Goal: Task Accomplishment & Management: Manage account settings

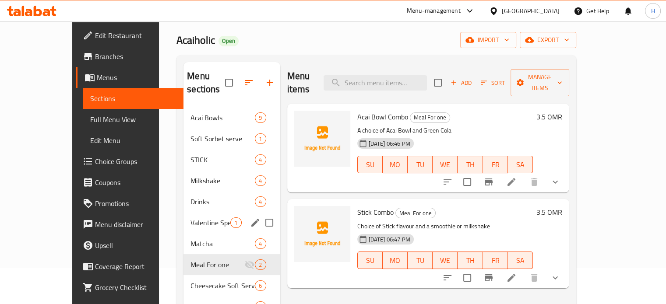
scroll to position [36, 0]
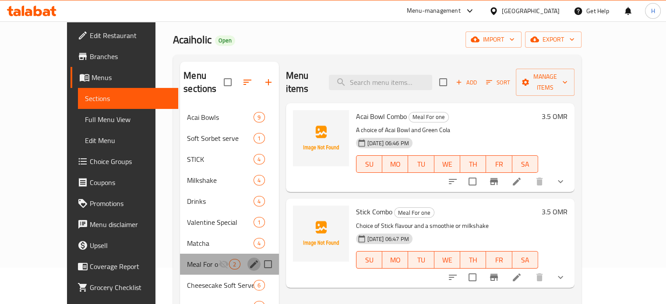
click at [247, 258] on button "edit" at bounding box center [253, 264] width 13 height 13
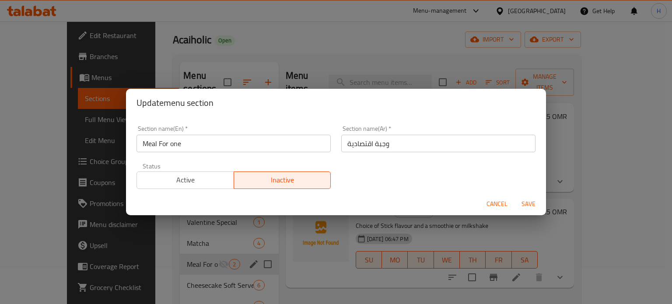
click at [256, 145] on input "Meal For one" at bounding box center [234, 144] width 194 height 18
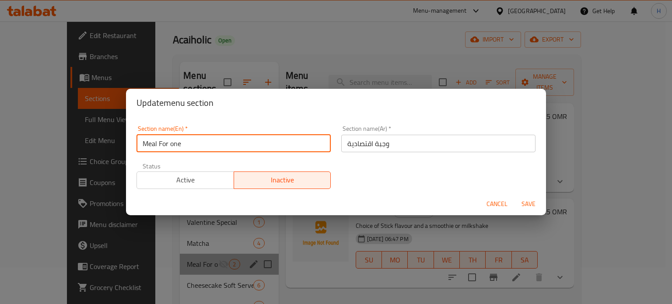
click at [256, 145] on input "Meal For one" at bounding box center [234, 144] width 194 height 18
type input "M41"
click at [419, 143] on input "وجبة اقتصادية" at bounding box center [438, 144] width 194 height 18
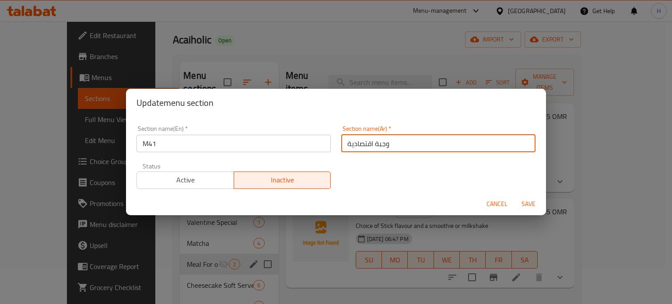
click at [419, 143] on input "وجبة اقتصادية" at bounding box center [438, 144] width 194 height 18
type input "ام41"
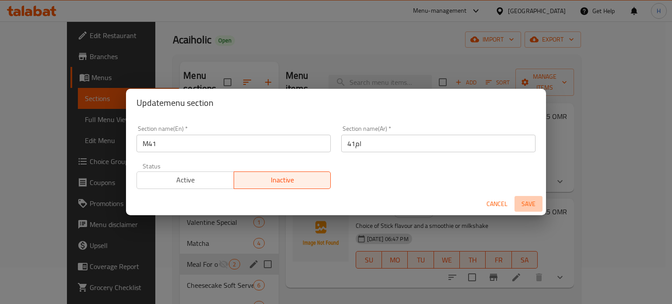
click at [529, 206] on span "Save" at bounding box center [528, 204] width 21 height 11
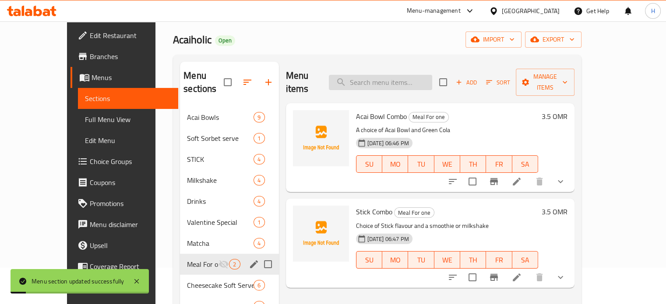
scroll to position [0, 0]
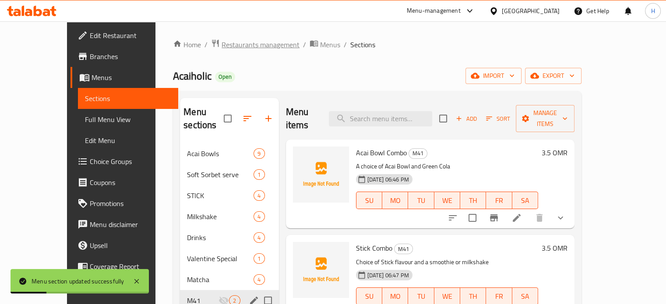
click at [226, 44] on span "Restaurants management" at bounding box center [260, 44] width 78 height 11
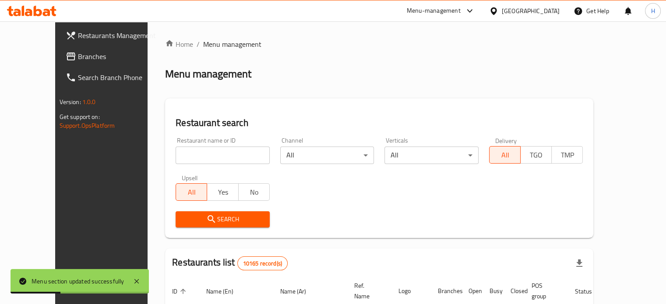
click at [203, 155] on input "search" at bounding box center [222, 156] width 94 height 18
type input "ب"
type input "foodlands"
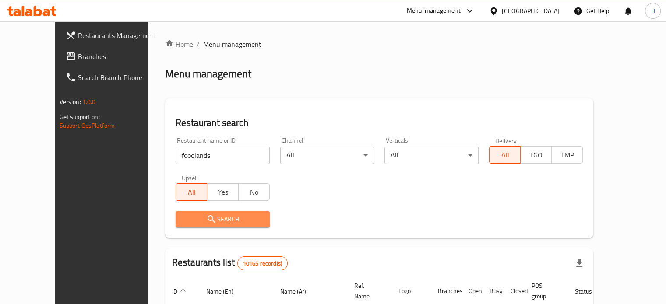
click at [213, 223] on span "Search" at bounding box center [222, 219] width 80 height 11
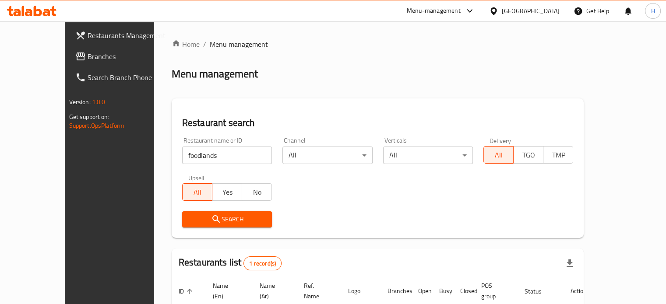
scroll to position [68, 0]
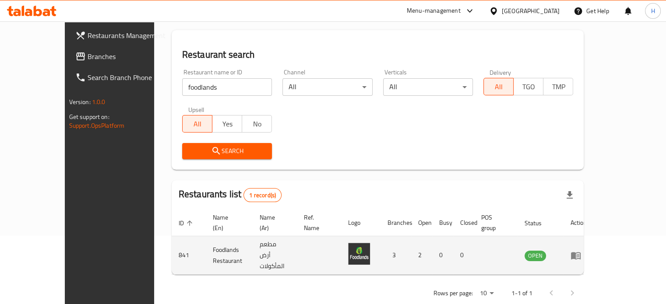
click at [593, 244] on td "enhanced table" at bounding box center [578, 255] width 30 height 39
click at [581, 250] on icon "enhanced table" at bounding box center [575, 255] width 11 height 11
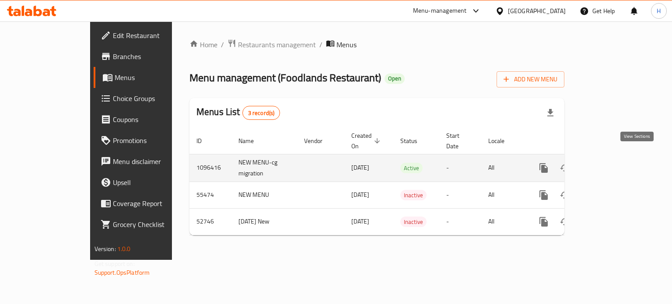
click at [612, 163] on icon "enhanced table" at bounding box center [607, 168] width 11 height 11
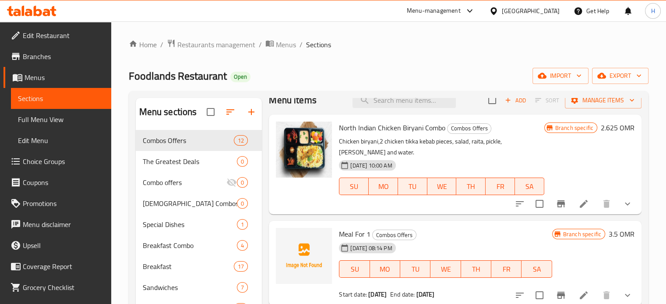
scroll to position [12, 0]
click at [254, 112] on icon "button" at bounding box center [251, 112] width 11 height 11
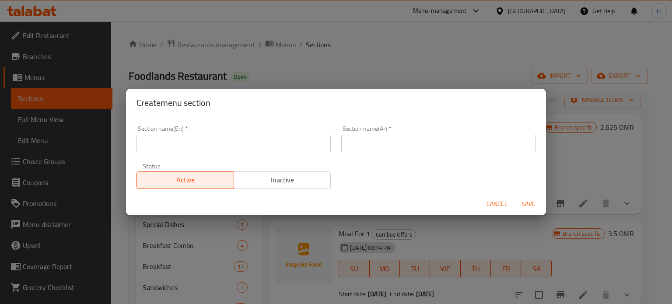
click at [231, 143] on input "text" at bounding box center [234, 144] width 194 height 18
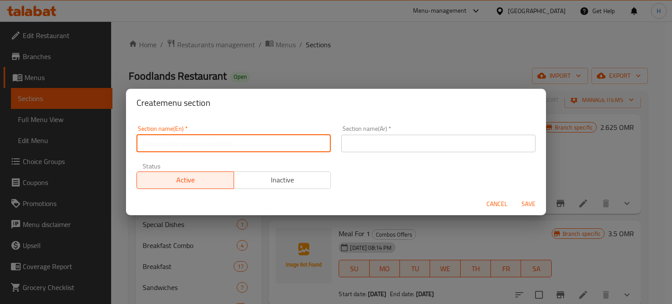
click at [231, 143] on input "text" at bounding box center [234, 144] width 194 height 18
type input "M41"
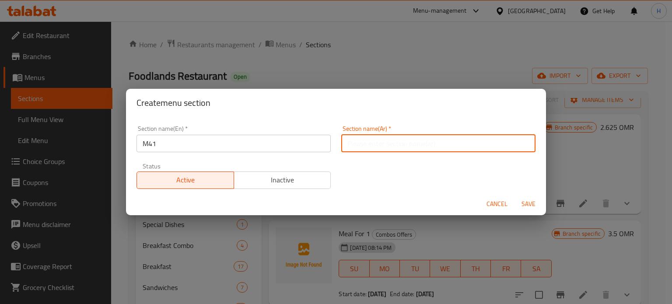
click at [419, 145] on input "text" at bounding box center [438, 144] width 194 height 18
type input "ام41"
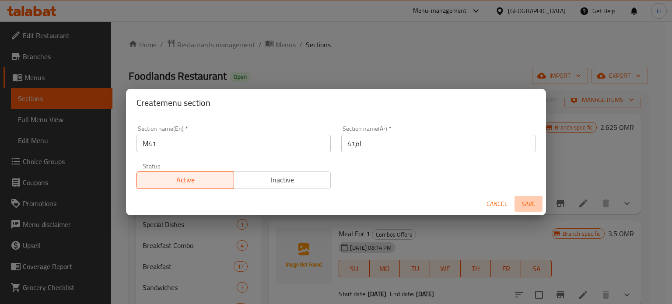
click at [526, 202] on span "Save" at bounding box center [528, 204] width 21 height 11
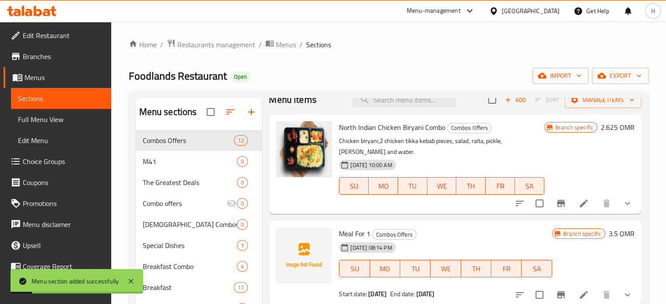
scroll to position [54, 0]
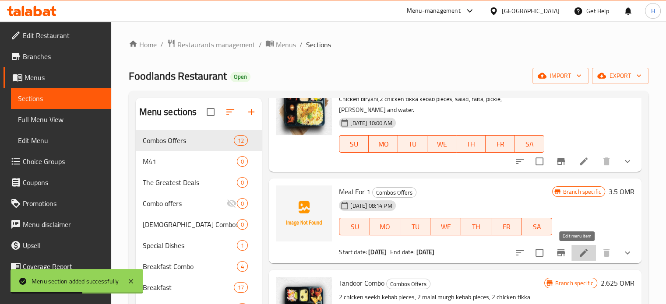
click at [579, 252] on icon at bounding box center [583, 253] width 8 height 8
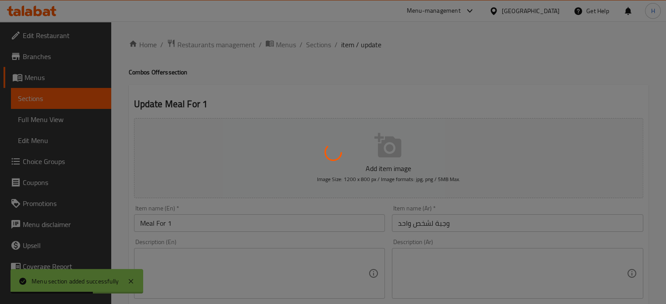
type input "إختيارك من الطبق الرئيسي:"
type input "1"
type input "إختيارك من الطبق الجانبي:"
type input "1"
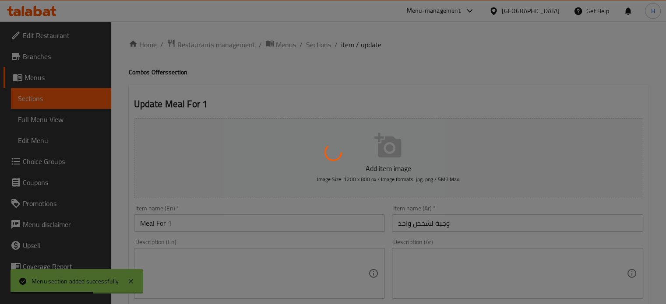
type input "1"
type input "إختيارك من المشروب:"
type input "1"
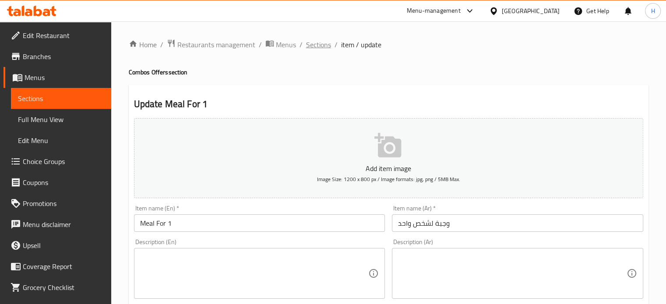
click at [317, 43] on span "Sections" at bounding box center [318, 44] width 25 height 11
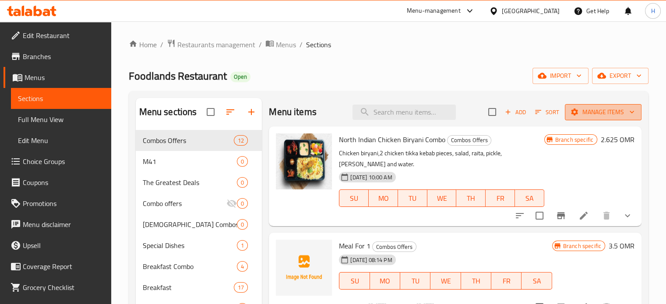
click at [609, 105] on button "Manage items" at bounding box center [602, 112] width 77 height 16
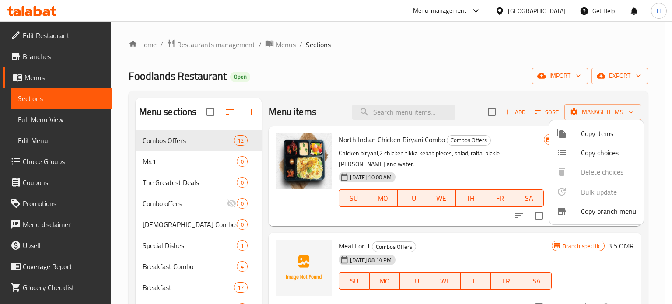
click at [586, 131] on span "Copy items" at bounding box center [609, 133] width 56 height 11
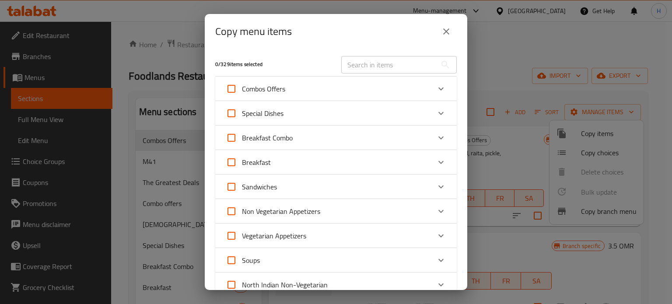
click at [338, 88] on div "Combos Offers" at bounding box center [328, 88] width 205 height 21
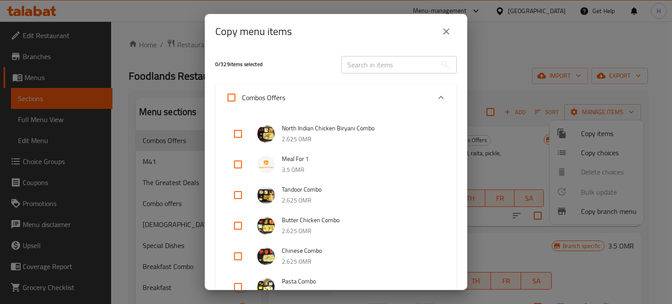
click at [235, 162] on input "checkbox" at bounding box center [238, 164] width 21 height 21
checkbox input "true"
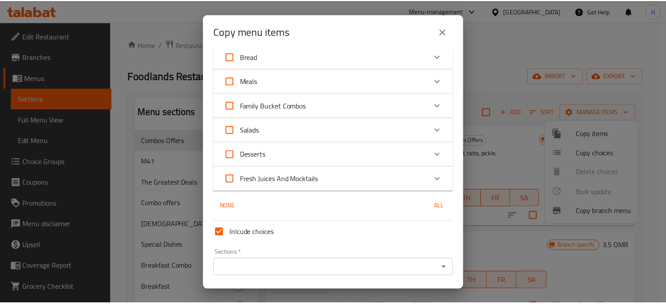
scroll to position [882, 0]
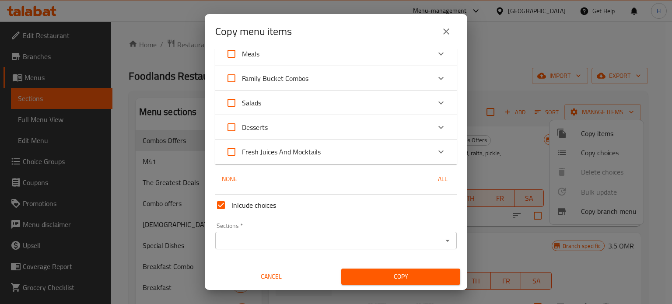
click at [316, 238] on input "Sections   *" at bounding box center [329, 241] width 222 height 12
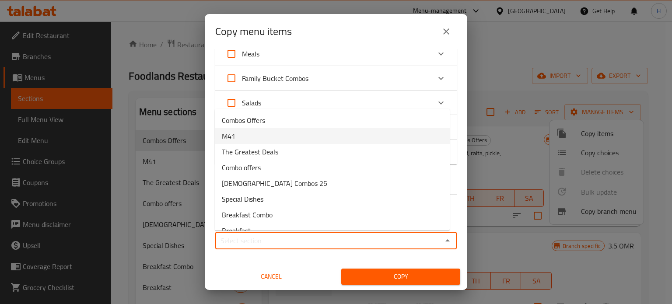
click at [303, 134] on li "M41" at bounding box center [332, 136] width 235 height 16
type input "M41"
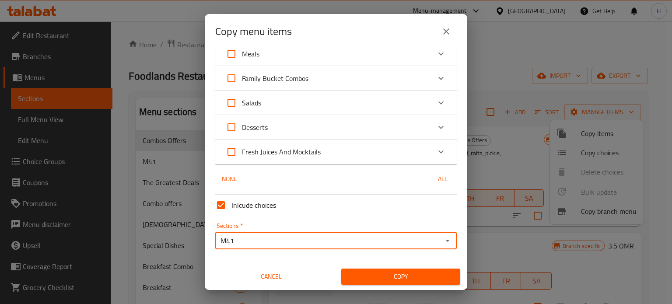
click at [389, 274] on span "Copy" at bounding box center [400, 276] width 105 height 11
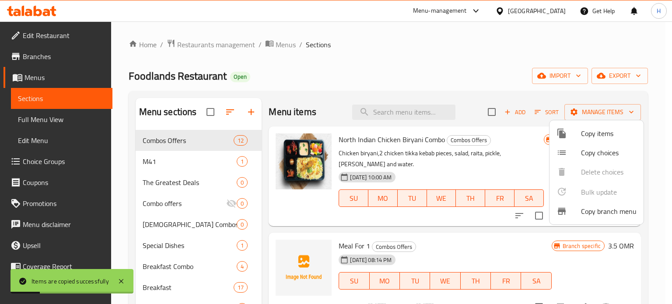
click at [478, 247] on div at bounding box center [336, 152] width 672 height 304
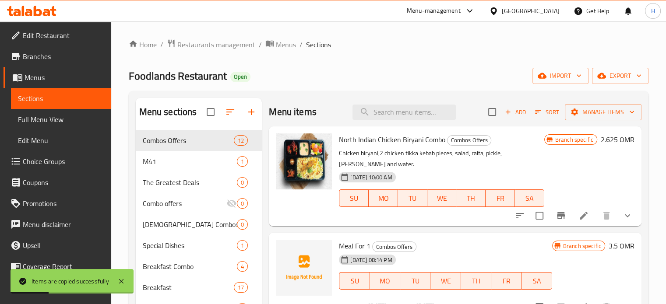
scroll to position [87, 0]
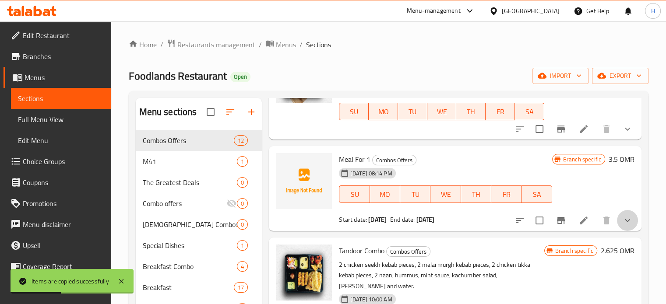
click at [618, 225] on button "show more" at bounding box center [626, 220] width 21 height 21
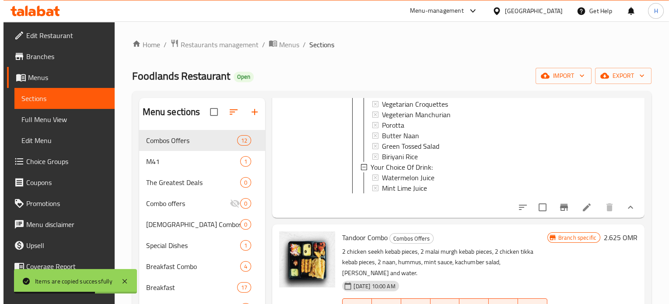
scroll to position [320, 0]
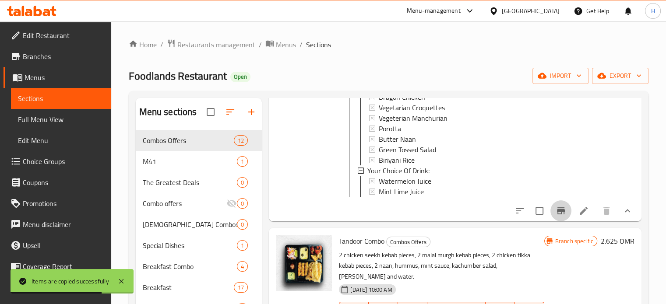
click at [557, 214] on icon "Branch-specific-item" at bounding box center [561, 210] width 8 height 7
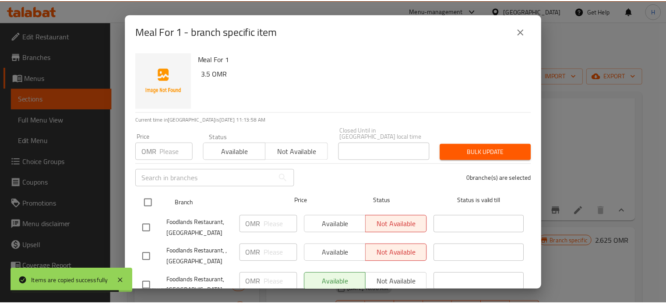
scroll to position [27, 0]
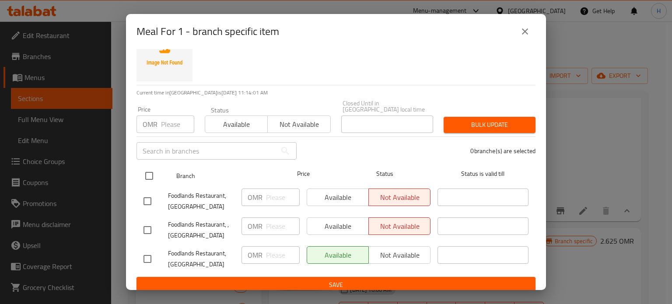
click at [149, 171] on input "checkbox" at bounding box center [149, 176] width 18 height 18
checkbox input "true"
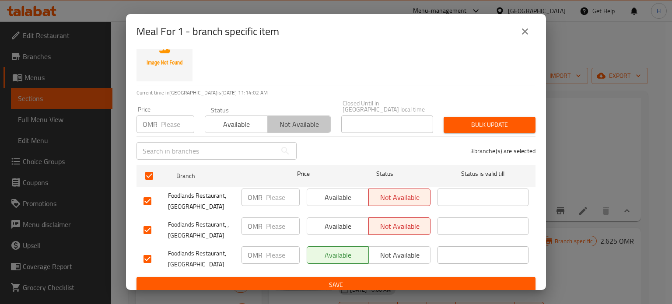
click at [280, 122] on span "Not available" at bounding box center [299, 124] width 56 height 13
click at [402, 280] on span "Save" at bounding box center [336, 285] width 385 height 11
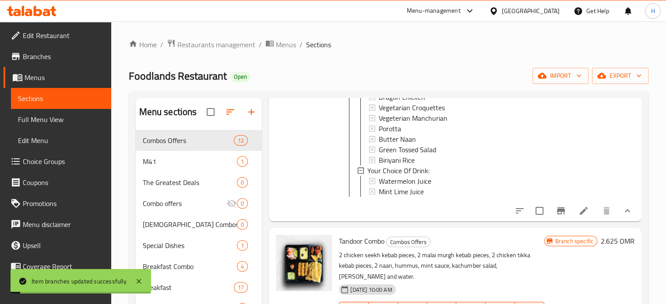
scroll to position [0, 0]
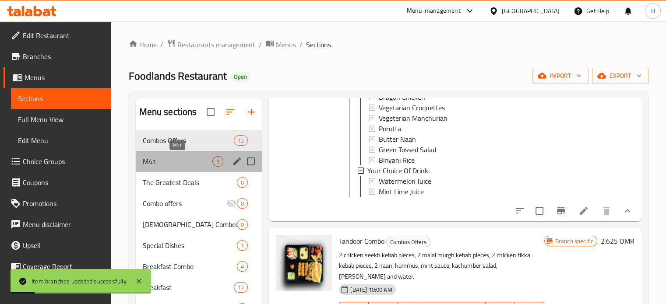
click at [187, 158] on span "M41" at bounding box center [178, 161] width 70 height 11
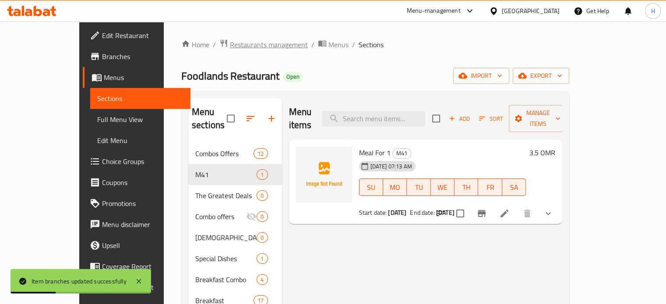
click at [230, 43] on span "Restaurants management" at bounding box center [269, 44] width 78 height 11
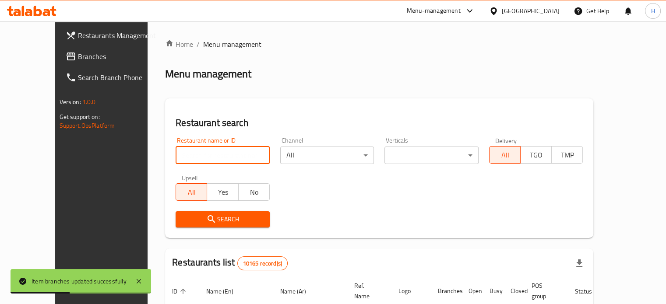
click at [217, 160] on input "search" at bounding box center [222, 156] width 94 height 18
type input "ح"
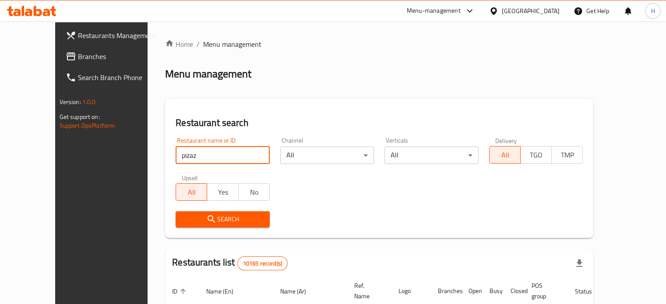
type input "pizaza"
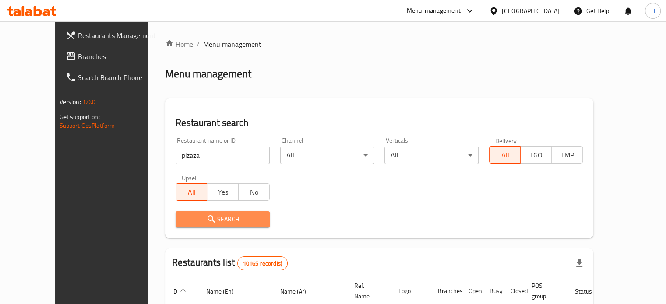
click at [208, 216] on span "Search" at bounding box center [222, 219] width 80 height 11
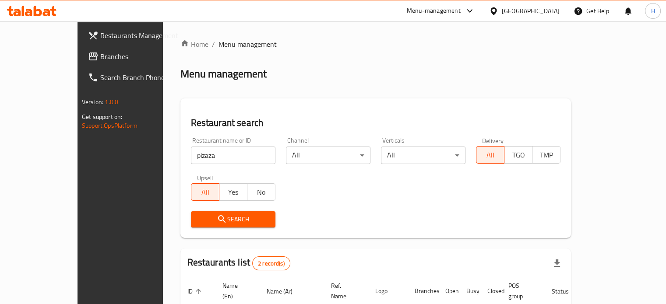
scroll to position [99, 0]
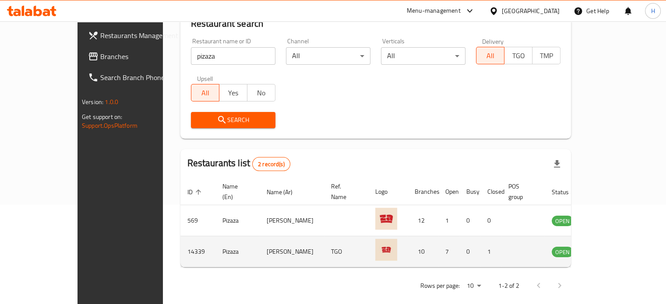
click at [606, 250] on icon "enhanced table" at bounding box center [604, 252] width 3 height 4
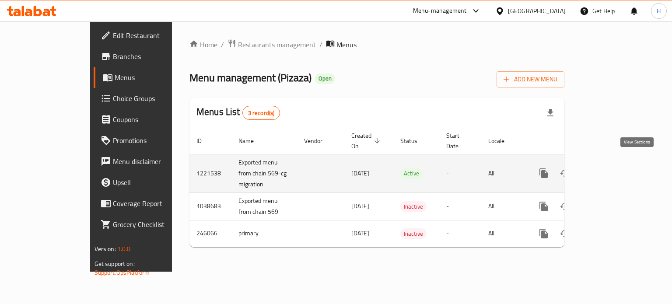
click at [612, 168] on icon "enhanced table" at bounding box center [607, 173] width 11 height 11
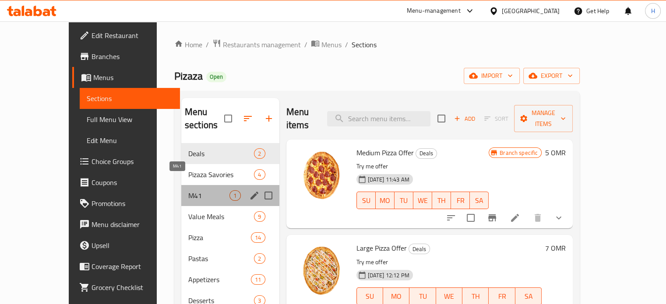
click at [189, 190] on span "M41" at bounding box center [208, 195] width 41 height 11
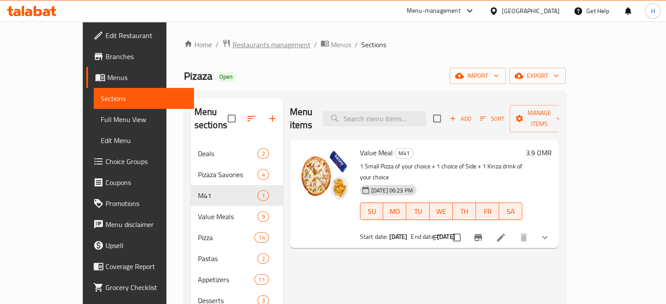
click at [232, 40] on span "Restaurants management" at bounding box center [271, 44] width 78 height 11
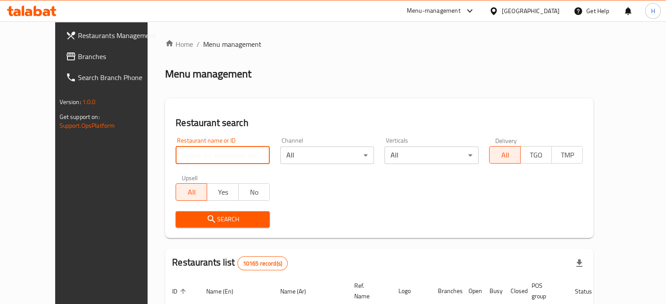
click at [196, 152] on input "search" at bounding box center [222, 156] width 94 height 18
type input "paratha point"
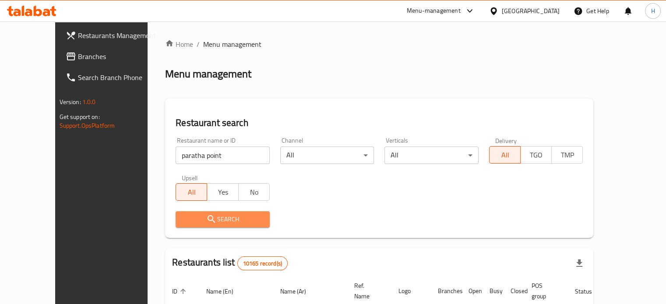
click at [214, 221] on span "Search" at bounding box center [222, 219] width 80 height 11
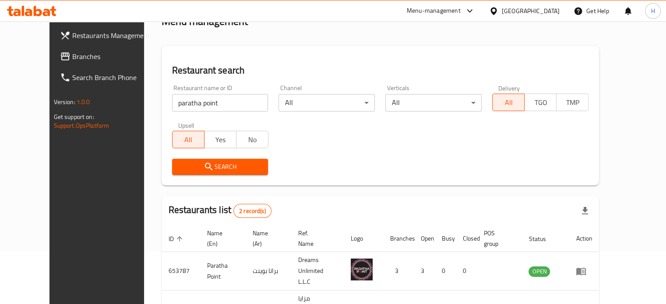
scroll to position [109, 0]
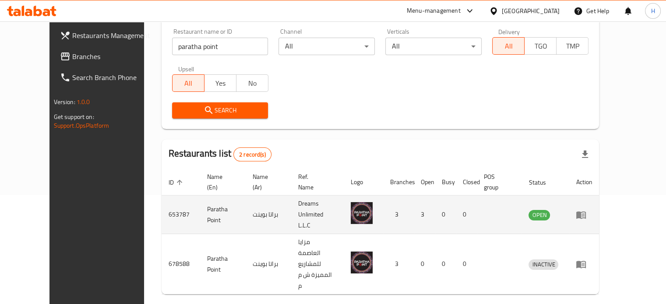
click at [585, 211] on icon "enhanced table" at bounding box center [581, 214] width 10 height 7
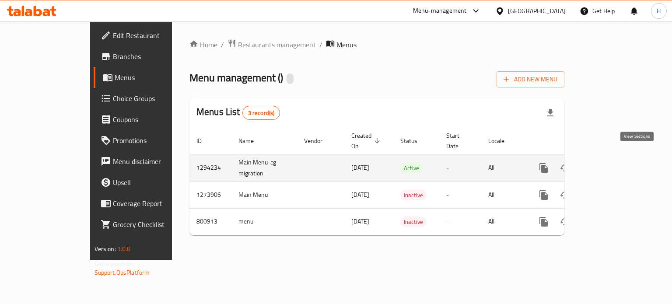
click at [611, 164] on icon "enhanced table" at bounding box center [607, 168] width 8 height 8
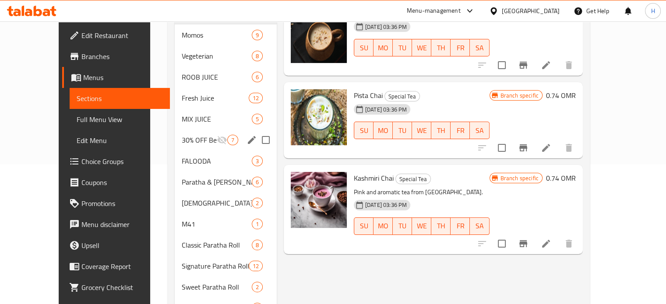
scroll to position [163, 0]
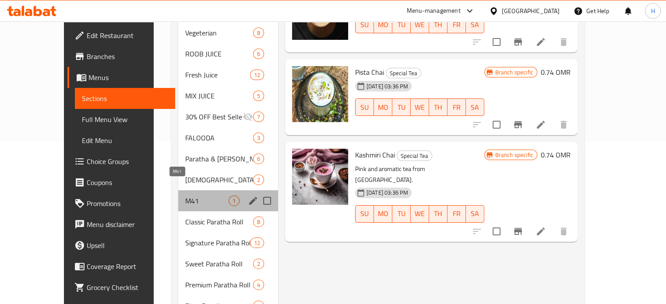
click at [205, 196] on span "M41" at bounding box center [206, 201] width 43 height 11
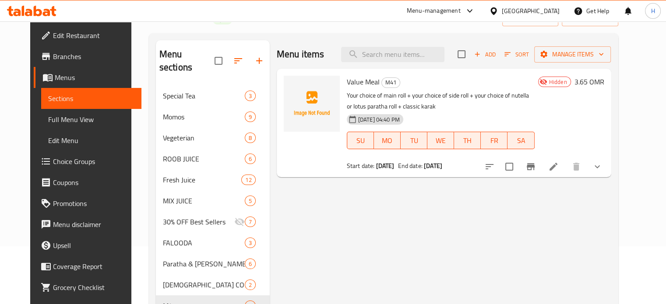
scroll to position [59, 0]
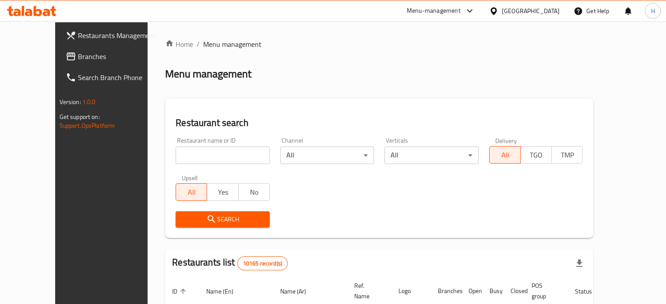
click at [240, 70] on div "Menu management" at bounding box center [379, 74] width 428 height 14
click at [197, 160] on input "search" at bounding box center [222, 156] width 94 height 18
type input "costa coffee"
click at [222, 219] on span "Search" at bounding box center [222, 219] width 80 height 11
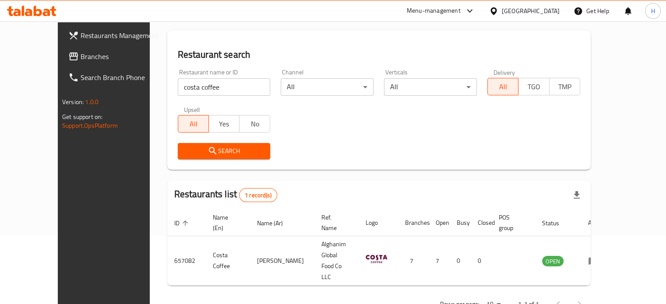
scroll to position [68, 0]
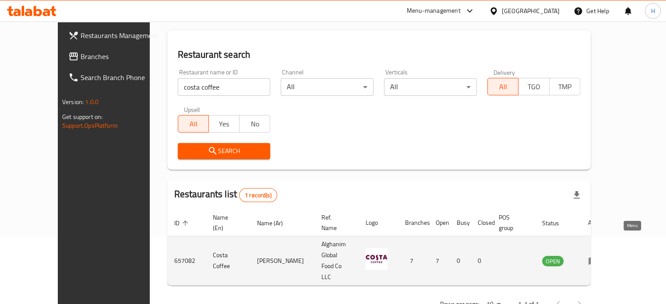
click at [598, 258] on icon "enhanced table" at bounding box center [593, 261] width 10 height 7
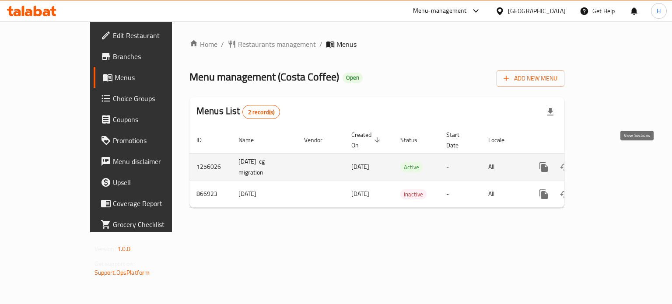
click at [612, 162] on icon "enhanced table" at bounding box center [607, 167] width 11 height 11
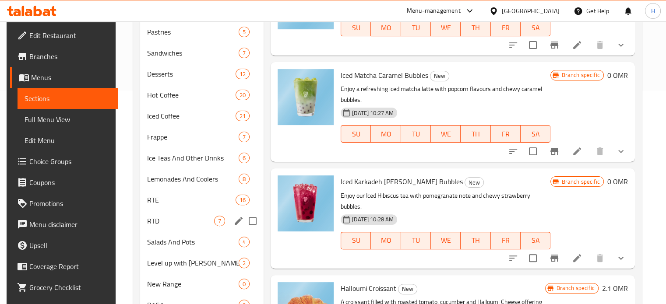
scroll to position [141, 0]
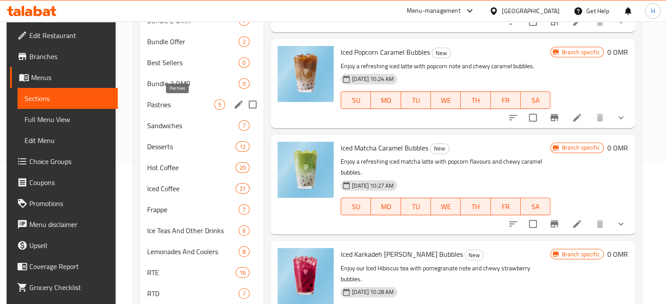
click at [186, 103] on span "Pastries" at bounding box center [180, 104] width 67 height 11
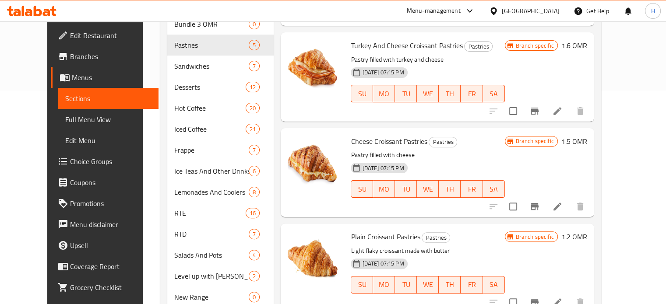
scroll to position [214, 0]
click at [587, 231] on h6 "1.2 OMR" at bounding box center [574, 237] width 26 height 12
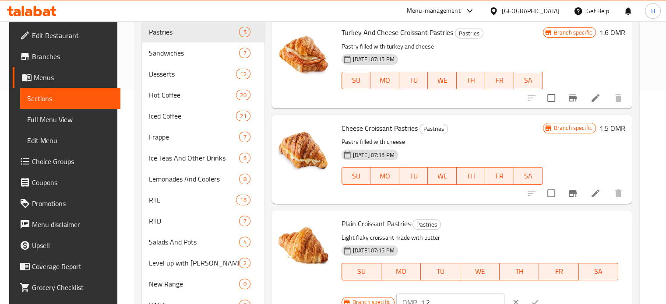
scroll to position [301, 0]
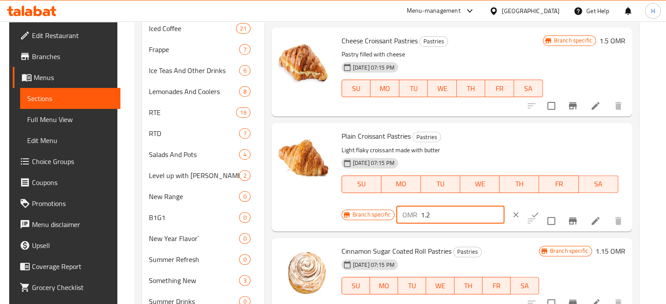
drag, startPoint x: 435, startPoint y: 210, endPoint x: 422, endPoint y: 210, distance: 12.7
click at [422, 210] on input "1.2" at bounding box center [462, 215] width 84 height 18
type input "1.4"
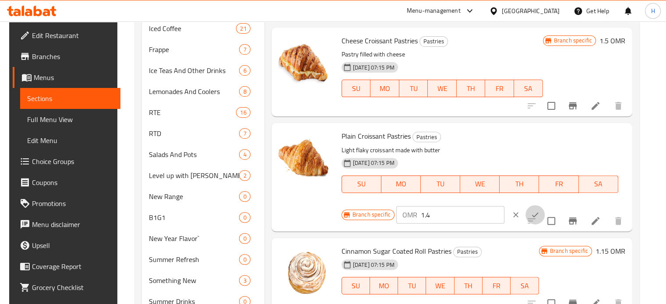
click at [530, 215] on icon "ok" at bounding box center [534, 214] width 9 height 9
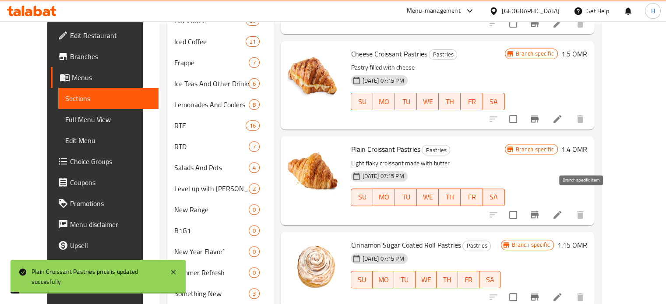
click at [538, 211] on icon "Branch-specific-item" at bounding box center [534, 214] width 8 height 7
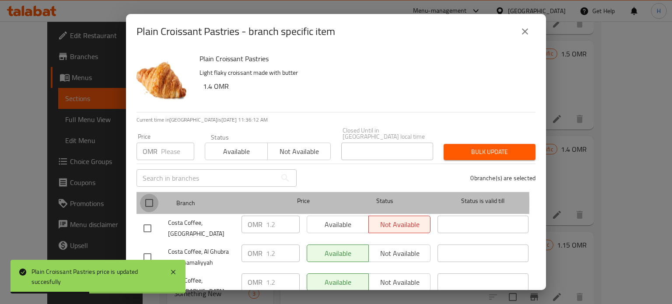
click at [149, 198] on input "checkbox" at bounding box center [149, 203] width 18 height 18
checkbox input "true"
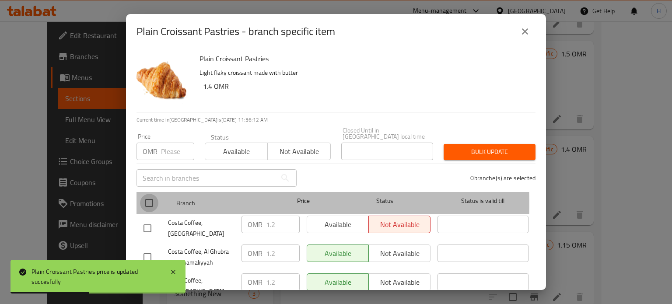
checkbox input "true"
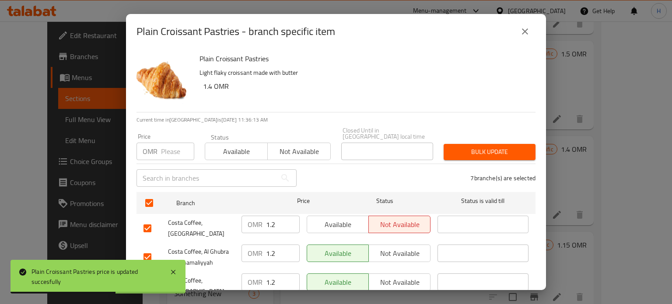
click at [170, 143] on input "number" at bounding box center [177, 152] width 33 height 18
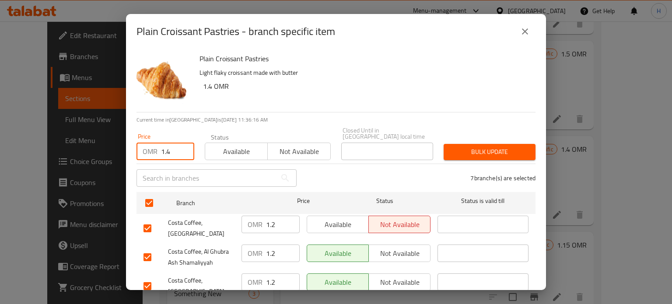
type input "1.4"
click at [480, 148] on span "Bulk update" at bounding box center [490, 152] width 78 height 11
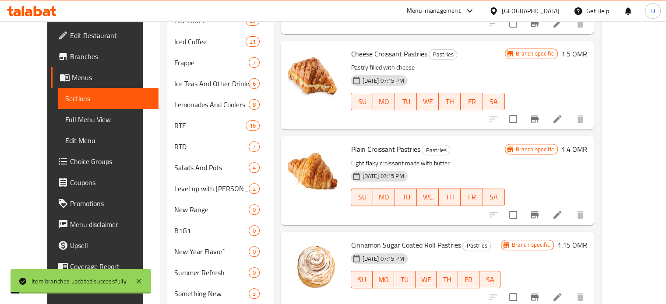
scroll to position [303, 0]
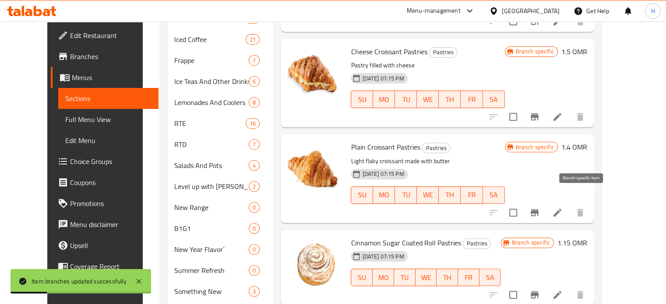
click at [538, 209] on icon "Branch-specific-item" at bounding box center [534, 212] width 8 height 7
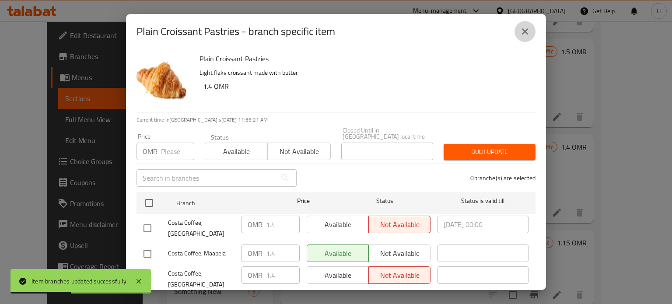
click at [525, 29] on icon "close" at bounding box center [525, 31] width 11 height 11
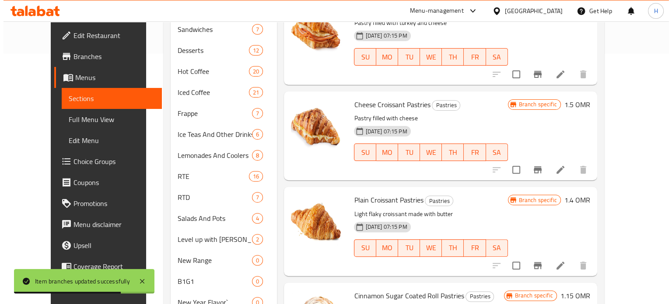
scroll to position [251, 0]
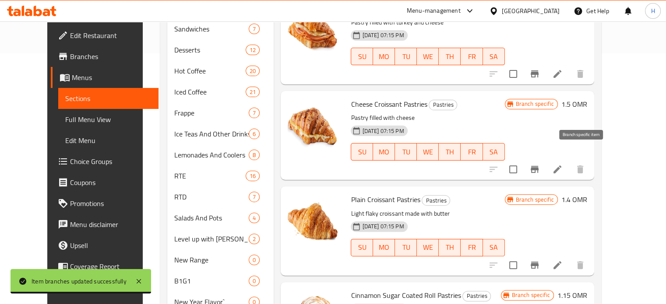
click at [539, 164] on icon "Branch-specific-item" at bounding box center [534, 169] width 11 height 11
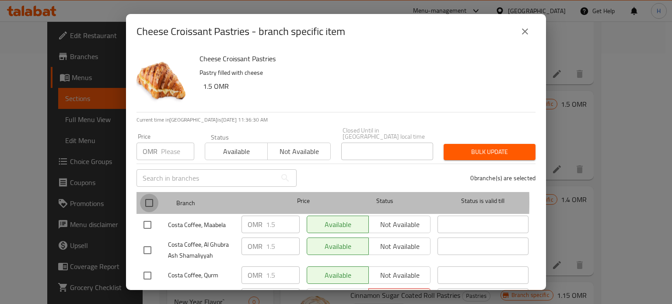
click at [152, 196] on input "checkbox" at bounding box center [149, 203] width 18 height 18
checkbox input "true"
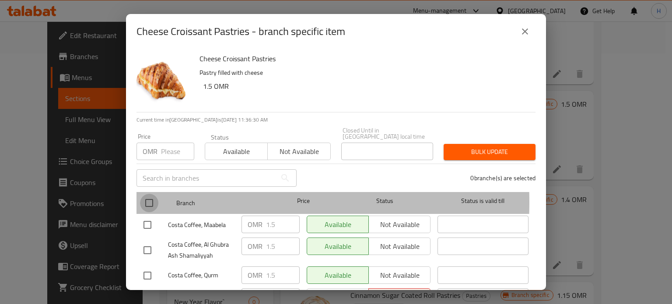
checkbox input "true"
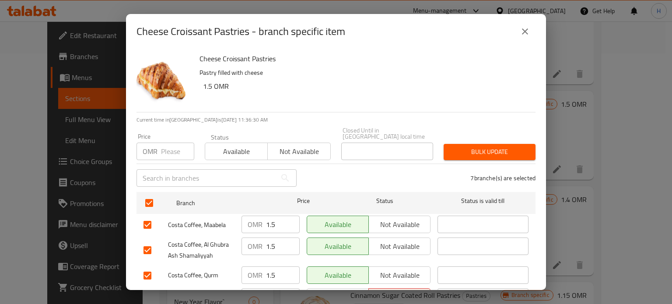
click at [166, 148] on input "number" at bounding box center [177, 152] width 33 height 18
type input "1.7"
click at [469, 147] on span "Bulk update" at bounding box center [490, 152] width 78 height 11
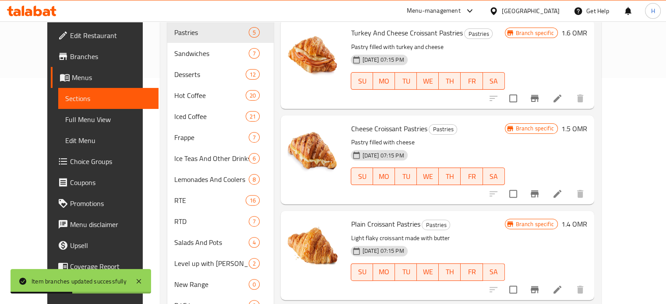
scroll to position [226, 0]
click at [587, 123] on h6 "1.5 OMR" at bounding box center [574, 129] width 26 height 12
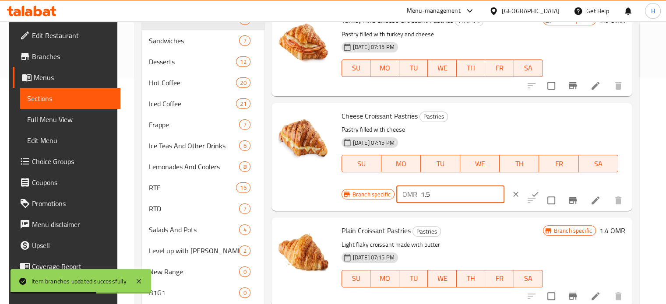
drag, startPoint x: 447, startPoint y: 194, endPoint x: 431, endPoint y: 196, distance: 16.2
click at [431, 196] on input "1.5" at bounding box center [462, 195] width 84 height 18
type input "1.7"
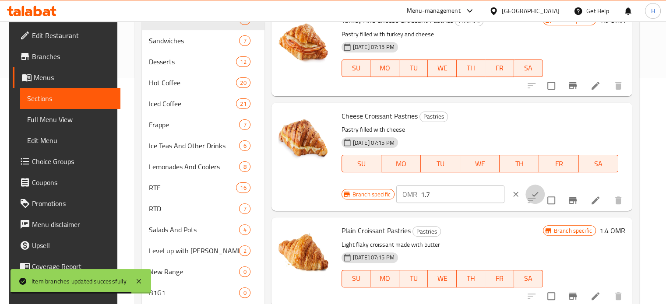
click at [530, 196] on icon "ok" at bounding box center [534, 194] width 9 height 9
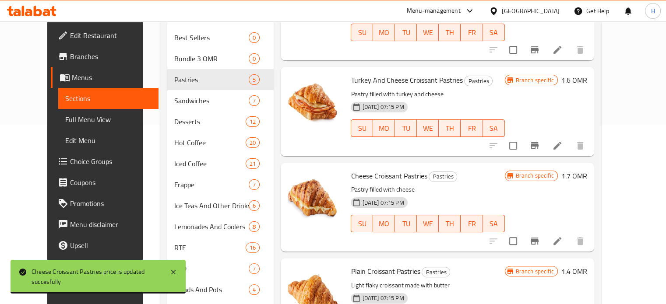
scroll to position [170, 0]
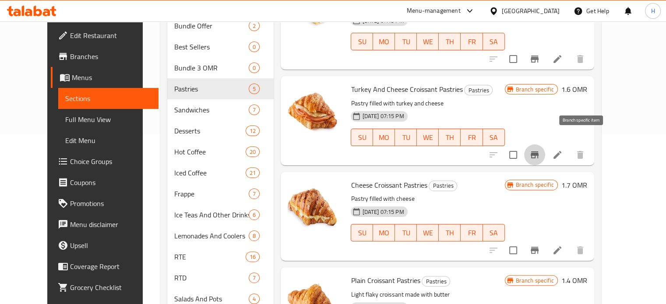
click at [538, 151] on icon "Branch-specific-item" at bounding box center [534, 154] width 8 height 7
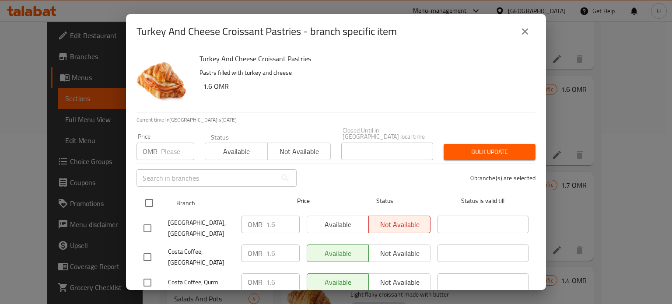
click at [150, 194] on input "checkbox" at bounding box center [149, 203] width 18 height 18
checkbox input "true"
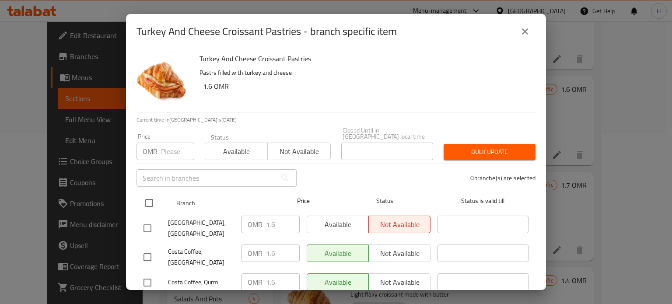
checkbox input "true"
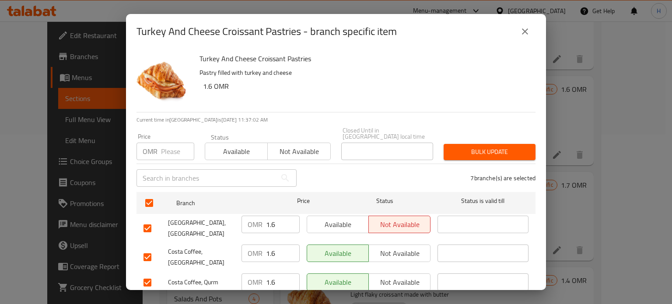
click at [169, 147] on input "number" at bounding box center [177, 152] width 33 height 18
type input "1.9"
click at [487, 147] on span "Bulk update" at bounding box center [490, 152] width 78 height 11
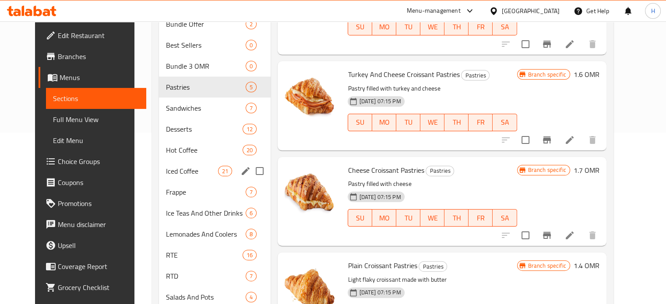
scroll to position [0, 0]
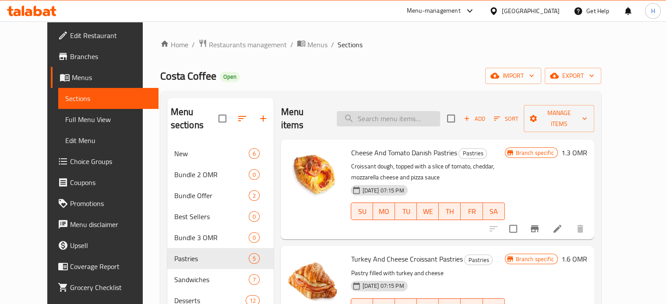
click at [385, 112] on input "search" at bounding box center [387, 118] width 103 height 15
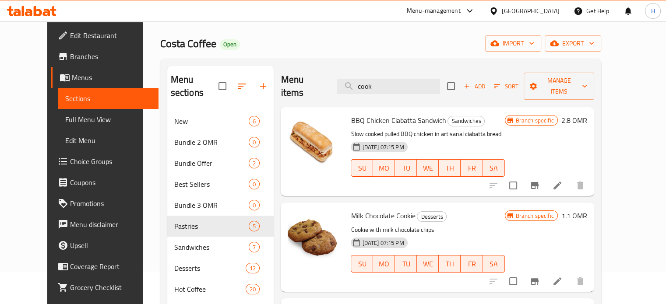
scroll to position [33, 0]
type input "cook"
click at [539, 275] on icon "Branch-specific-item" at bounding box center [534, 280] width 11 height 11
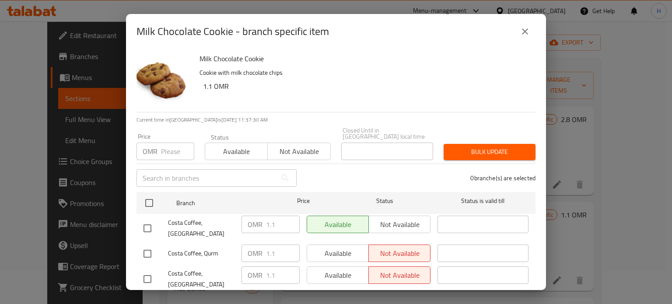
click at [168, 148] on input "number" at bounding box center [177, 152] width 33 height 18
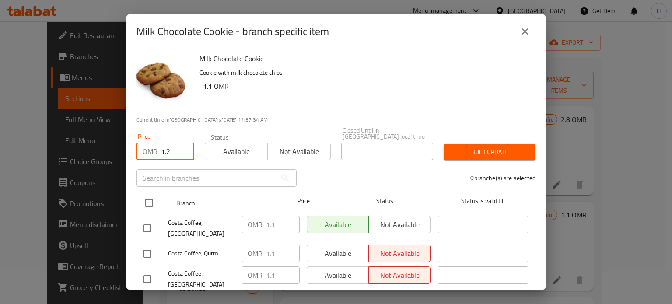
type input "1.2"
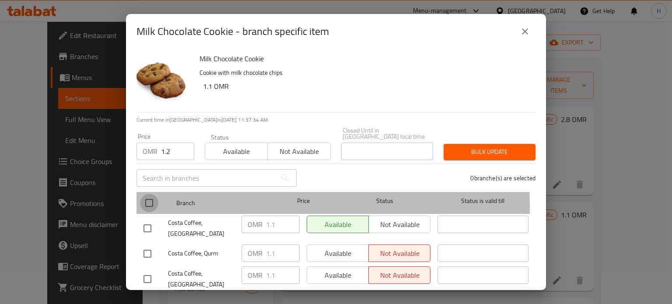
click at [150, 200] on input "checkbox" at bounding box center [149, 203] width 18 height 18
checkbox input "true"
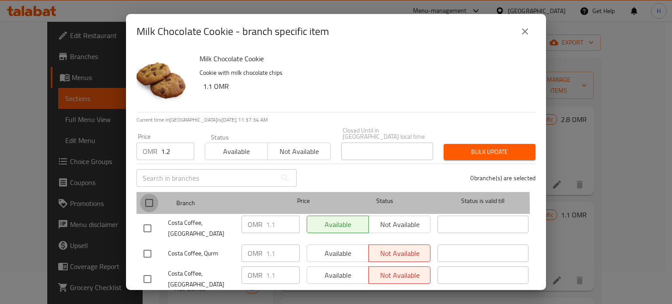
checkbox input "true"
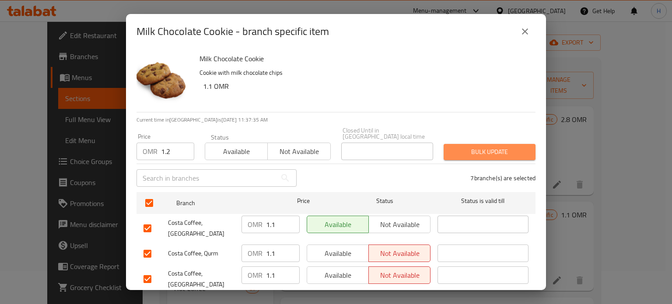
click at [504, 147] on span "Bulk update" at bounding box center [490, 152] width 78 height 11
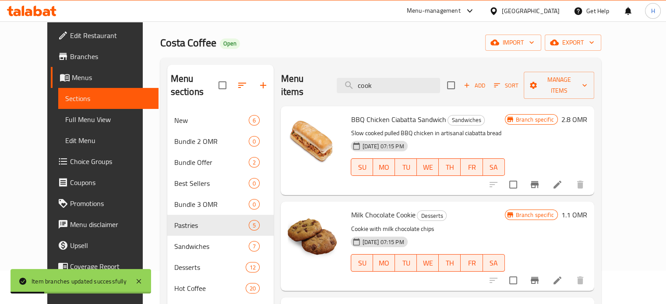
click at [587, 209] on h6 "1.1 OMR" at bounding box center [574, 215] width 26 height 12
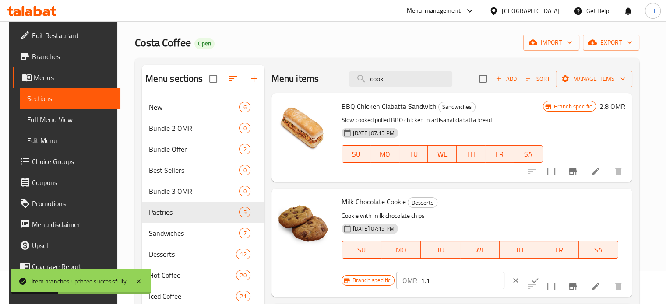
click at [438, 281] on input "1.1" at bounding box center [462, 281] width 84 height 18
type input "1.2"
click at [530, 283] on icon "ok" at bounding box center [534, 280] width 9 height 9
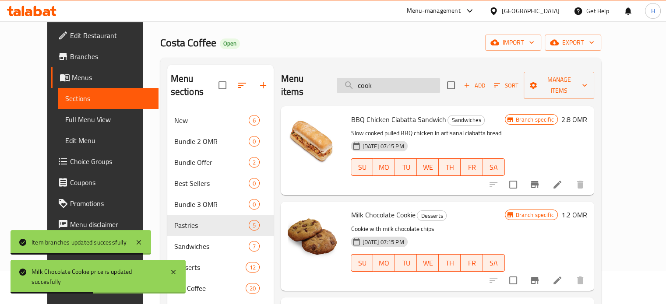
click at [386, 79] on input "cook" at bounding box center [387, 85] width 103 height 15
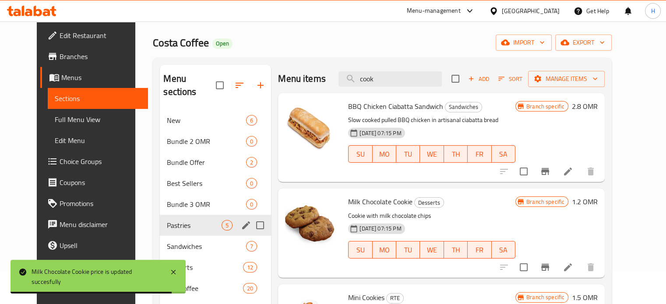
click at [203, 220] on span "Pastries" at bounding box center [194, 225] width 55 height 11
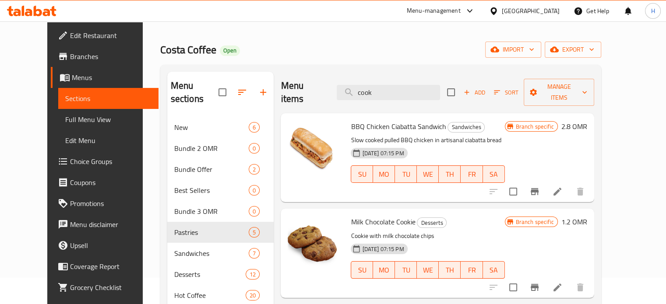
scroll to position [22, 0]
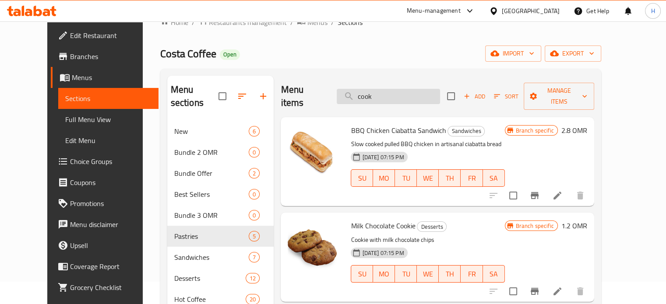
click at [440, 92] on input "cook" at bounding box center [387, 96] width 103 height 15
type input "c"
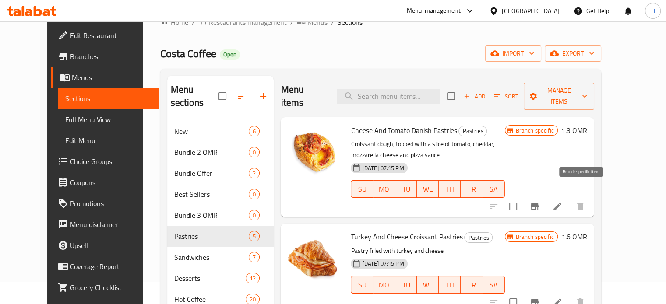
click at [545, 196] on button "Branch-specific-item" at bounding box center [534, 206] width 21 height 21
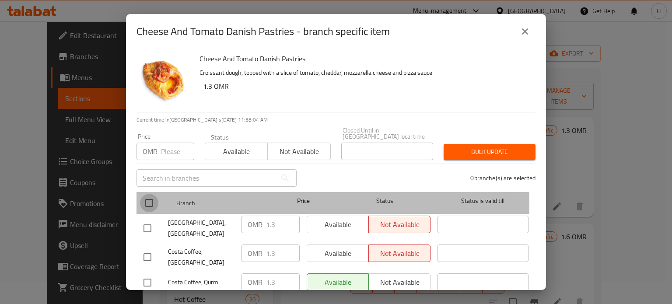
click at [149, 196] on input "checkbox" at bounding box center [149, 203] width 18 height 18
checkbox input "true"
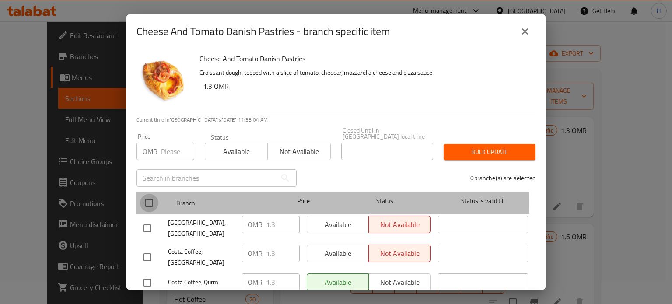
checkbox input "true"
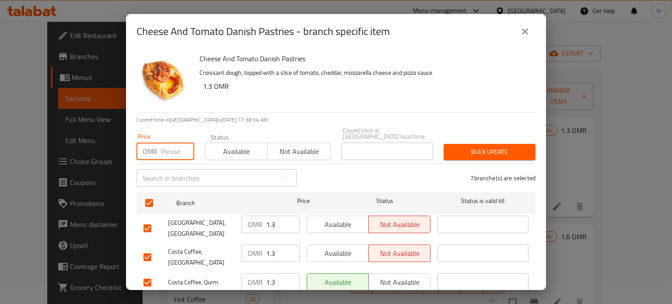
click at [164, 153] on input "number" at bounding box center [177, 152] width 33 height 18
type input "1.4"
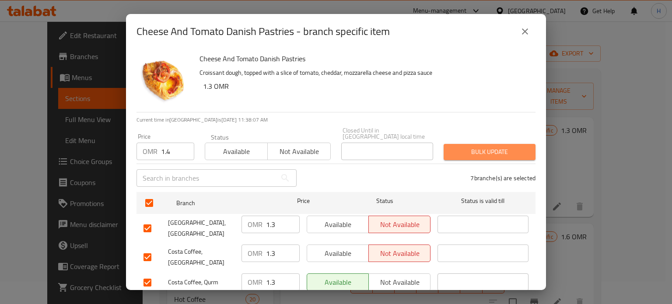
click at [490, 147] on span "Bulk update" at bounding box center [490, 152] width 78 height 11
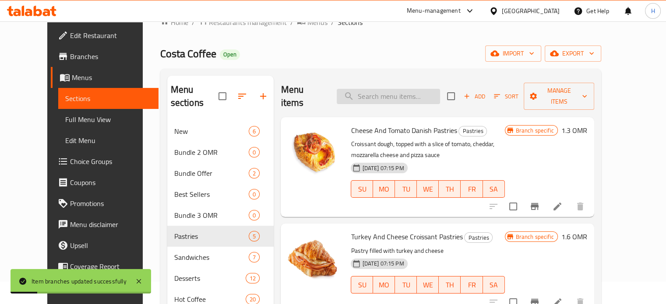
click at [387, 94] on input "search" at bounding box center [387, 96] width 103 height 15
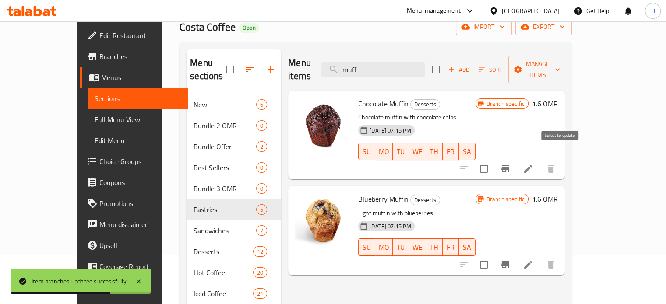
scroll to position [44, 0]
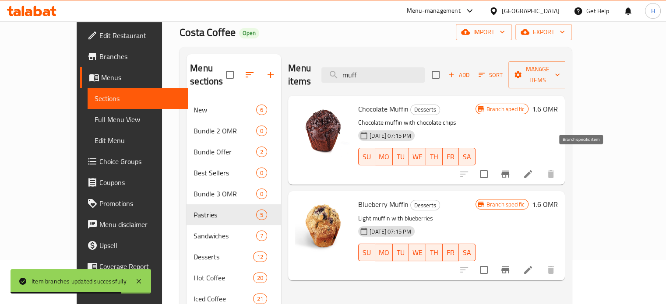
type input "muff"
click at [509, 171] on icon "Branch-specific-item" at bounding box center [505, 174] width 8 height 7
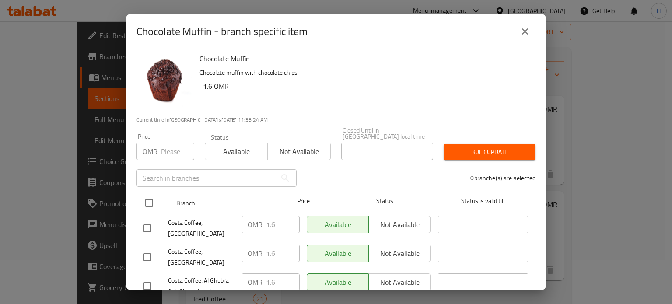
click at [150, 195] on input "checkbox" at bounding box center [149, 203] width 18 height 18
checkbox input "true"
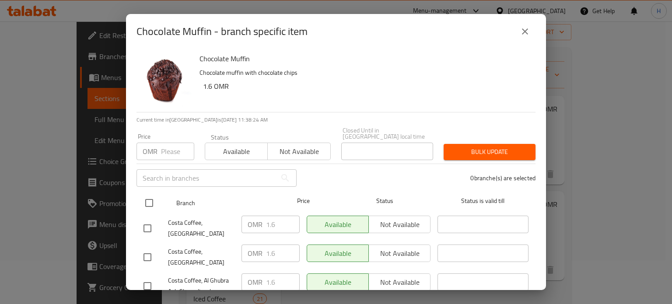
checkbox input "true"
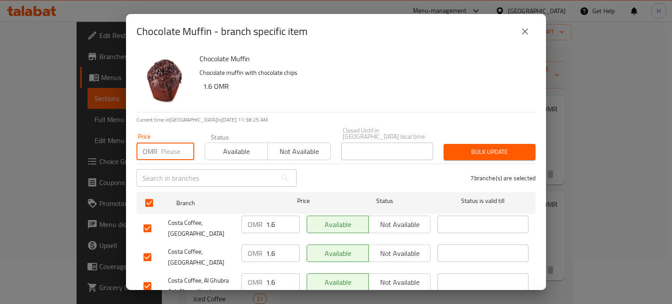
click at [167, 151] on input "number" at bounding box center [177, 152] width 33 height 18
type input "1.8"
click at [489, 147] on span "Bulk update" at bounding box center [490, 152] width 78 height 11
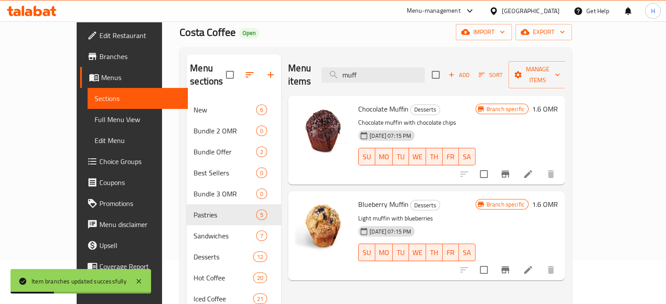
click at [509, 266] on icon "Branch-specific-item" at bounding box center [505, 269] width 8 height 7
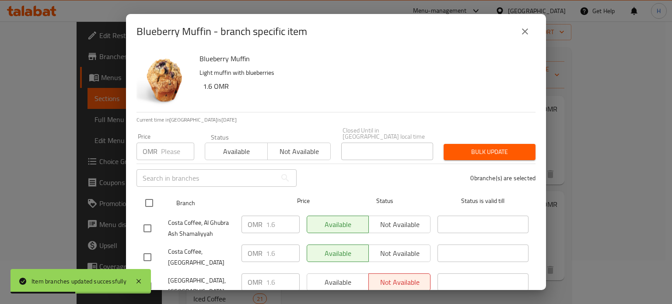
click at [149, 197] on input "checkbox" at bounding box center [149, 203] width 18 height 18
checkbox input "true"
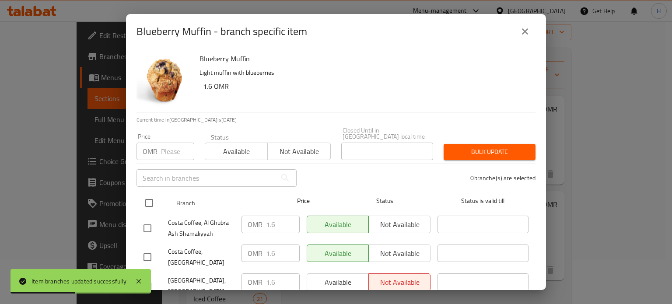
checkbox input "true"
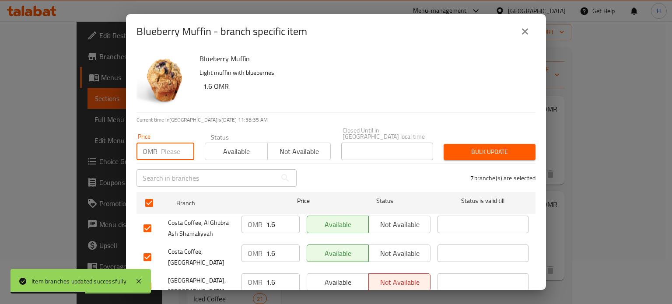
click at [165, 147] on input "number" at bounding box center [177, 152] width 33 height 18
type input "1.8"
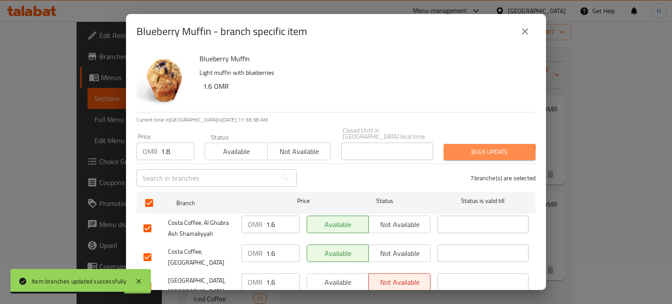
click at [477, 149] on span "Bulk update" at bounding box center [490, 152] width 78 height 11
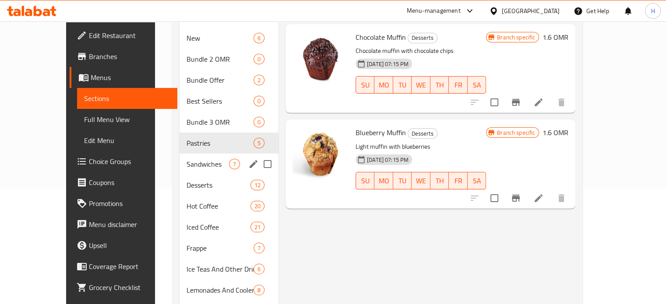
scroll to position [116, 0]
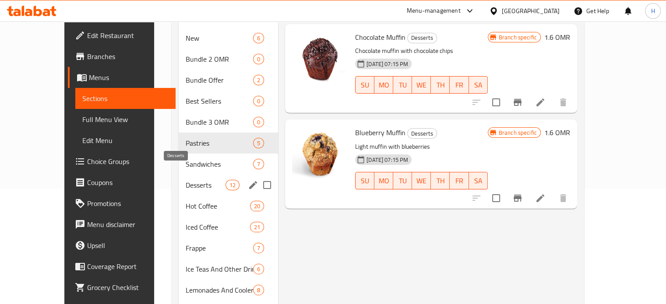
click at [190, 180] on span "Desserts" at bounding box center [206, 185] width 40 height 11
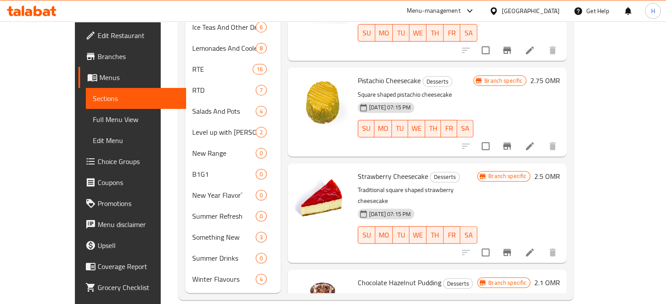
scroll to position [427, 0]
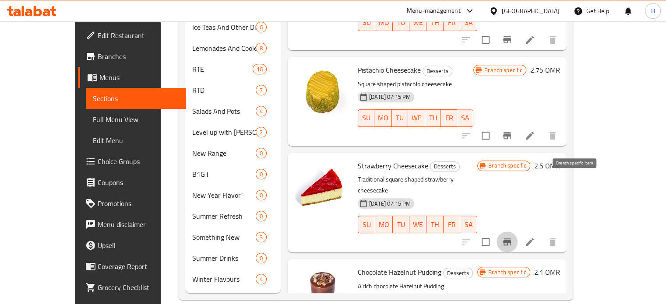
click at [511, 238] on icon "Branch-specific-item" at bounding box center [507, 241] width 8 height 7
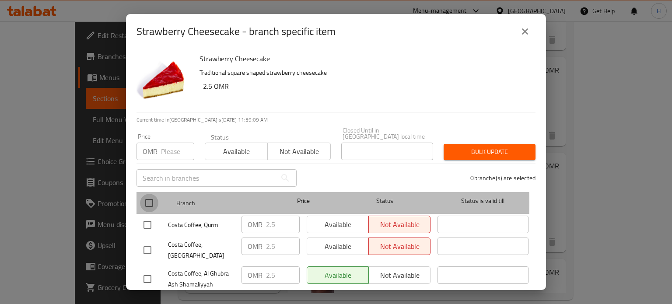
click at [149, 197] on input "checkbox" at bounding box center [149, 203] width 18 height 18
checkbox input "true"
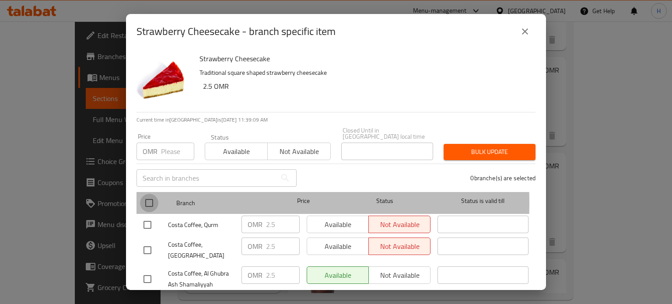
checkbox input "true"
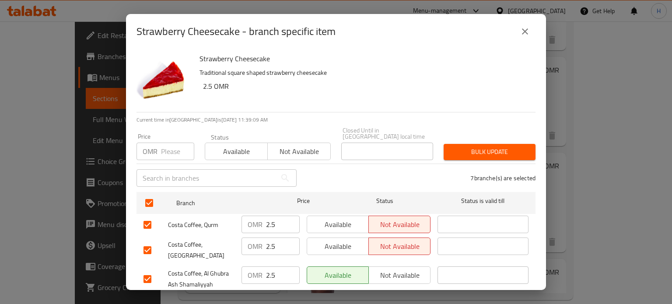
click at [168, 147] on input "number" at bounding box center [177, 152] width 33 height 18
type input "2.85"
click at [498, 147] on span "Bulk update" at bounding box center [490, 152] width 78 height 11
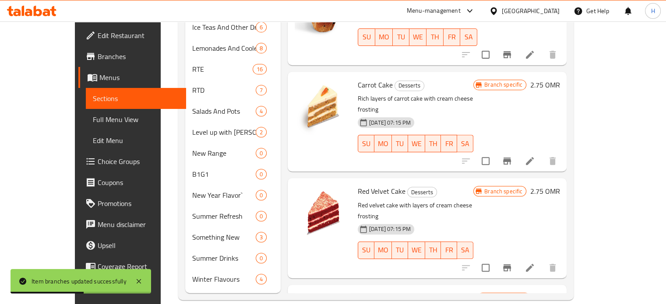
scroll to position [93, 0]
click at [512, 263] on icon "Branch-specific-item" at bounding box center [506, 268] width 11 height 11
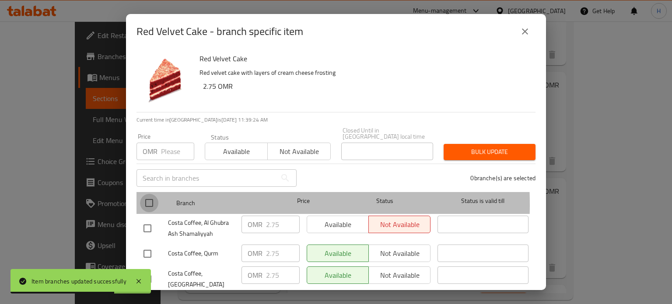
click at [148, 198] on input "checkbox" at bounding box center [149, 203] width 18 height 18
checkbox input "true"
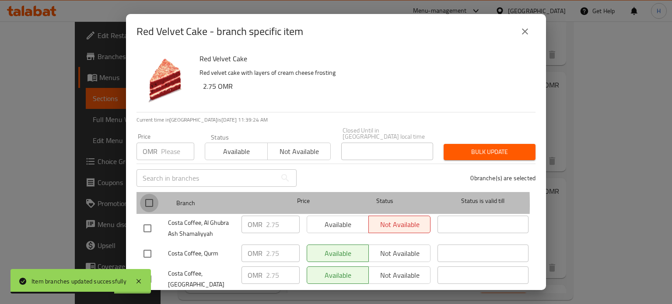
checkbox input "true"
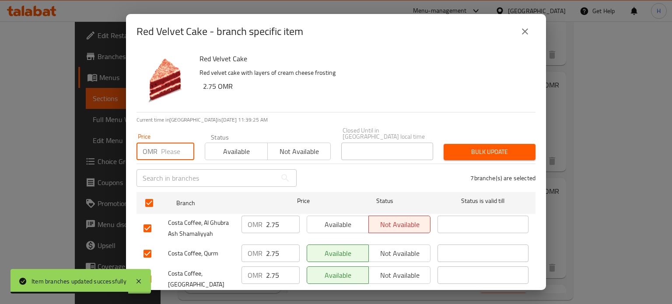
click at [168, 144] on input "number" at bounding box center [177, 152] width 33 height 18
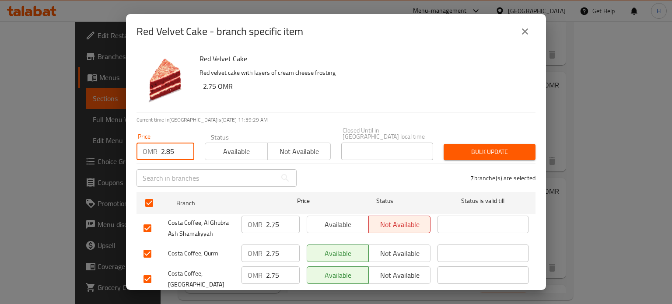
type input "2.85"
click at [470, 147] on span "Bulk update" at bounding box center [490, 152] width 78 height 11
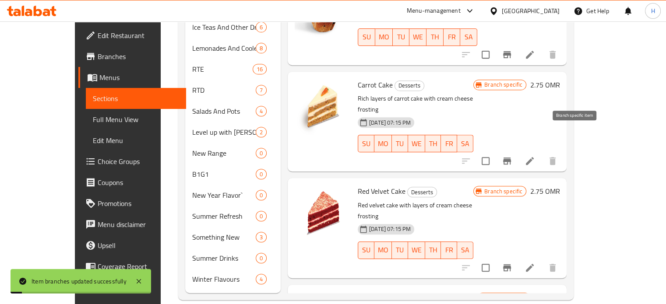
click at [511, 158] on icon "Branch-specific-item" at bounding box center [507, 161] width 8 height 7
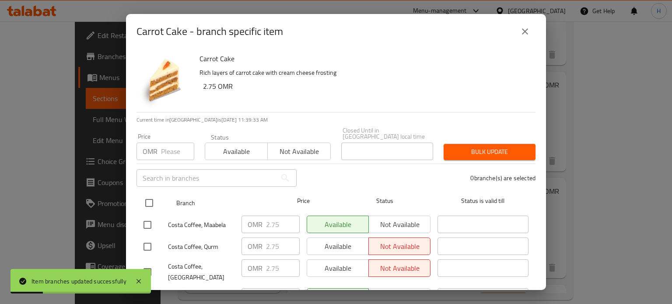
click at [153, 195] on input "checkbox" at bounding box center [149, 203] width 18 height 18
checkbox input "true"
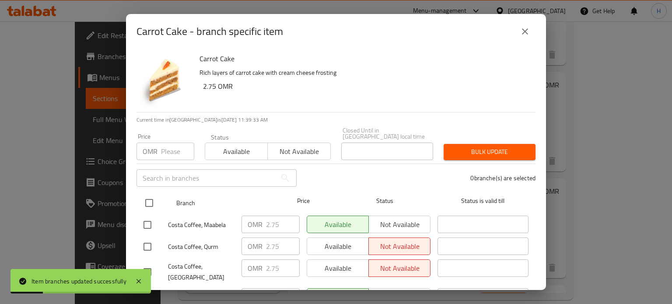
checkbox input "true"
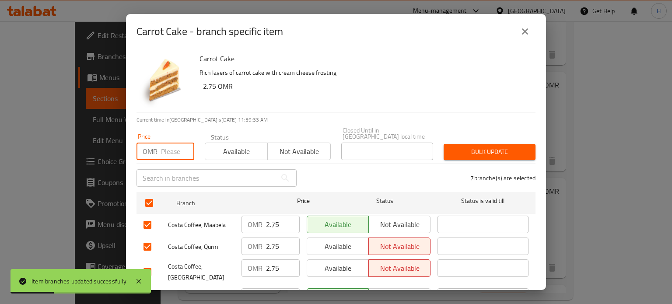
click at [166, 144] on input "number" at bounding box center [177, 152] width 33 height 18
type input "2.85"
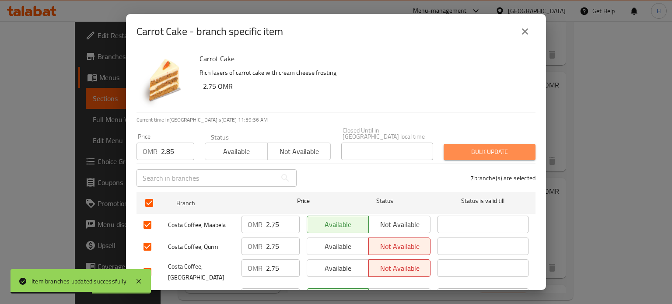
click at [498, 147] on span "Bulk update" at bounding box center [490, 152] width 78 height 11
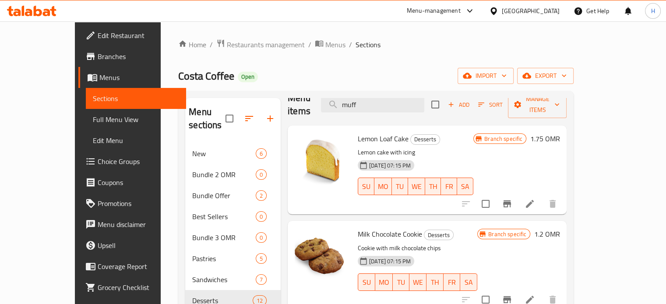
scroll to position [15, 0]
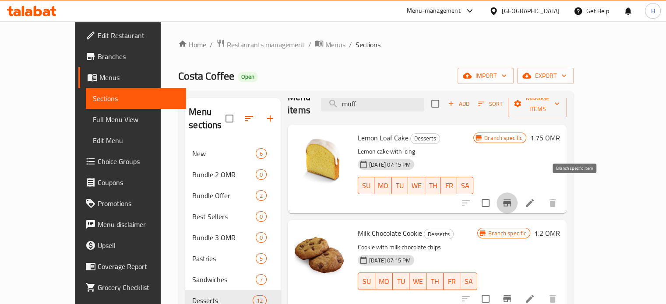
click at [511, 200] on icon "Branch-specific-item" at bounding box center [507, 203] width 8 height 7
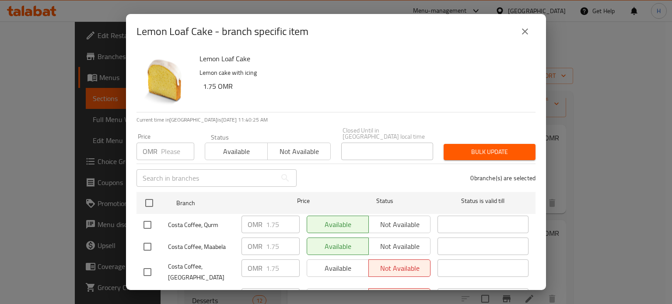
click at [168, 145] on input "number" at bounding box center [177, 152] width 33 height 18
type input "1.8"
click at [493, 147] on span "Bulk update" at bounding box center [490, 152] width 78 height 11
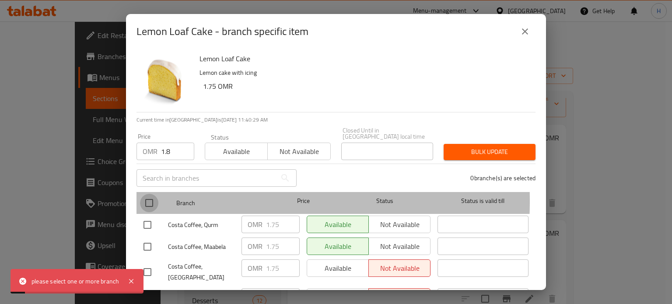
click at [149, 195] on input "checkbox" at bounding box center [149, 203] width 18 height 18
checkbox input "true"
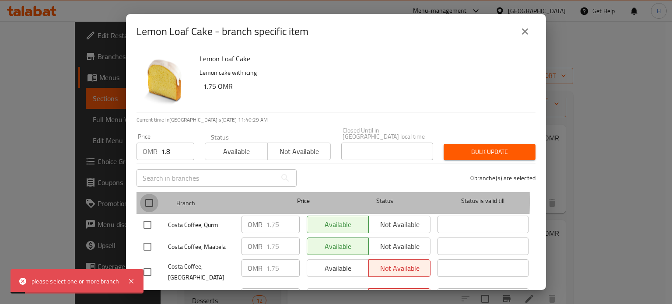
checkbox input "true"
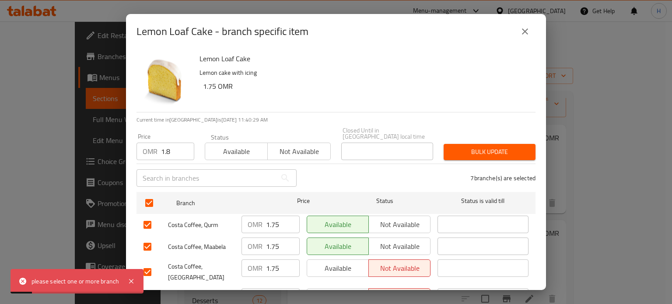
click at [491, 144] on button "Bulk update" at bounding box center [490, 152] width 92 height 16
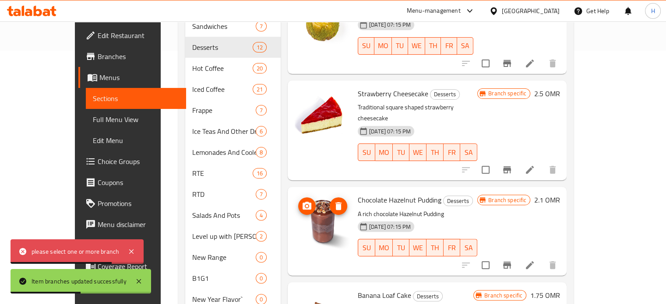
scroll to position [357, 0]
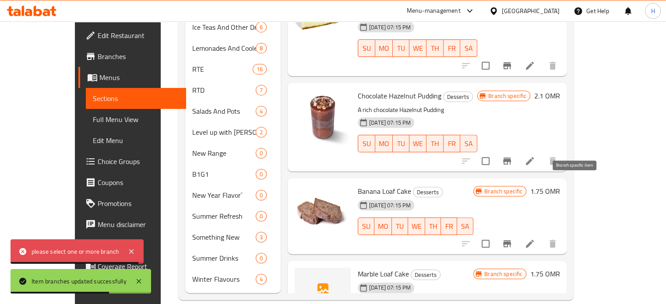
click at [512, 238] on icon "Branch-specific-item" at bounding box center [506, 243] width 11 height 11
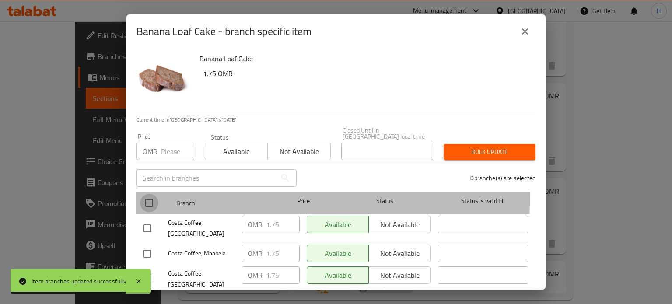
click at [149, 194] on input "checkbox" at bounding box center [149, 203] width 18 height 18
checkbox input "true"
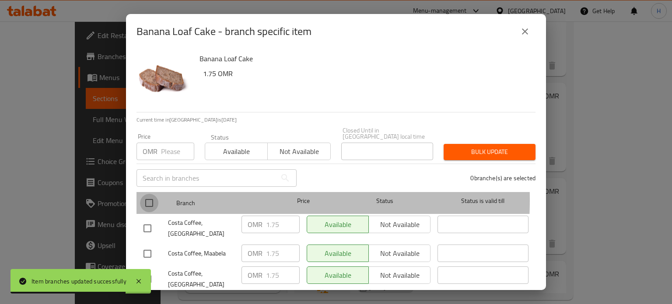
checkbox input "true"
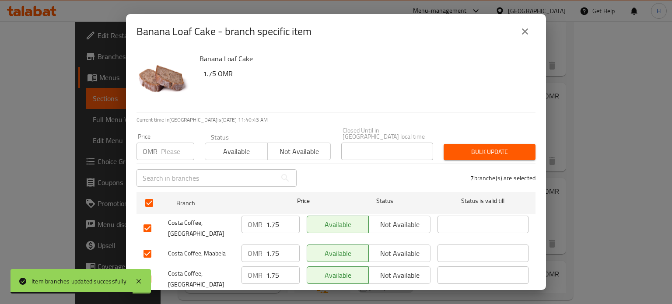
click at [165, 147] on input "number" at bounding box center [177, 152] width 33 height 18
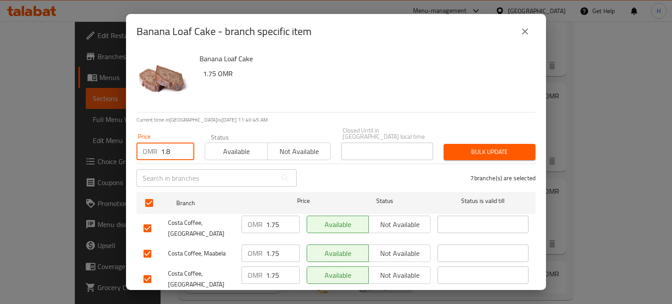
type input "1.8"
click at [504, 147] on span "Bulk update" at bounding box center [490, 152] width 78 height 11
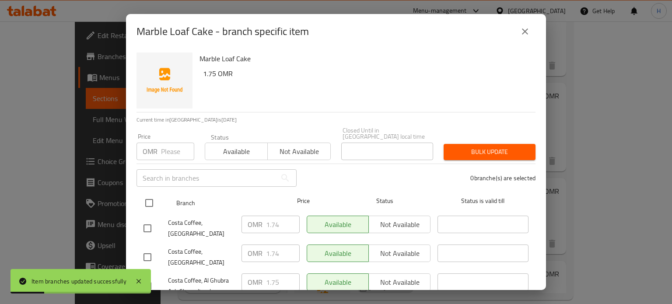
click at [150, 199] on input "checkbox" at bounding box center [149, 203] width 18 height 18
checkbox input "true"
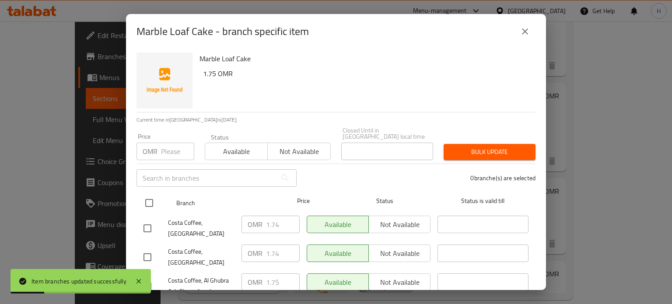
checkbox input "true"
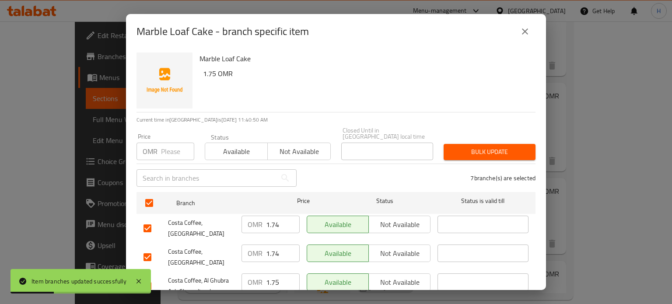
click at [159, 144] on div "OMR Price" at bounding box center [166, 152] width 58 height 18
type input "1.8"
click at [502, 147] on span "Bulk update" at bounding box center [490, 152] width 78 height 11
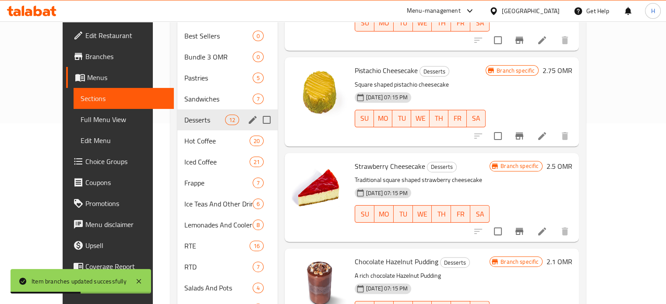
scroll to position [180, 0]
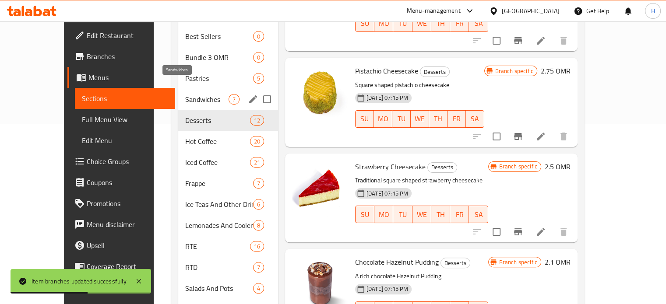
click at [185, 94] on span "Sandwiches" at bounding box center [206, 99] width 43 height 11
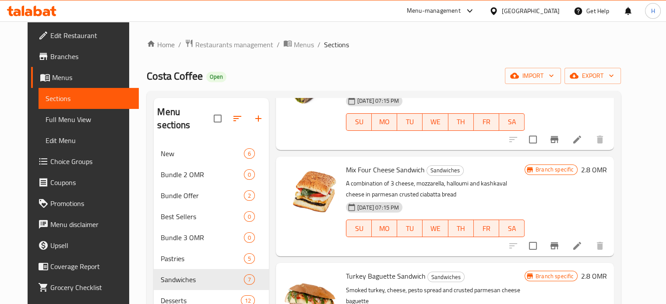
scroll to position [184, 0]
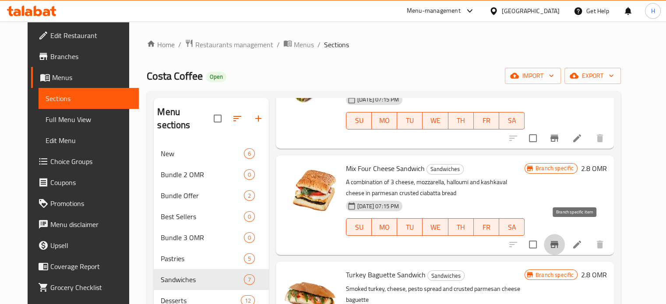
click at [558, 241] on icon "Branch-specific-item" at bounding box center [554, 244] width 8 height 7
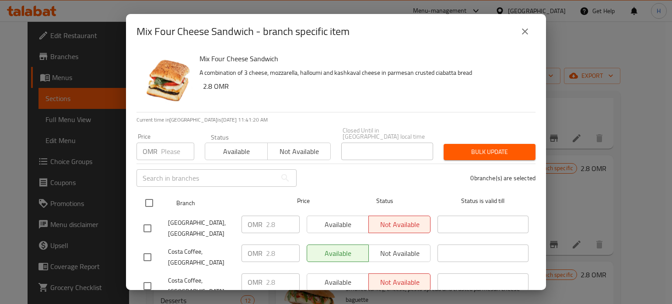
click at [149, 197] on input "checkbox" at bounding box center [149, 203] width 18 height 18
checkbox input "true"
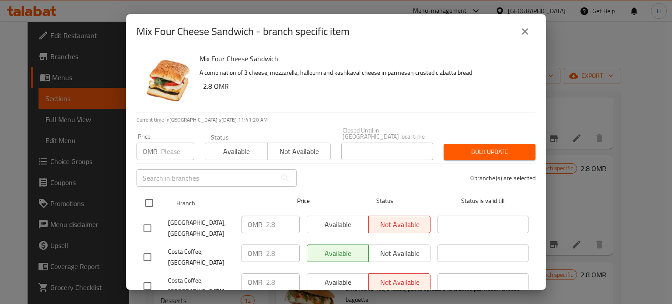
checkbox input "true"
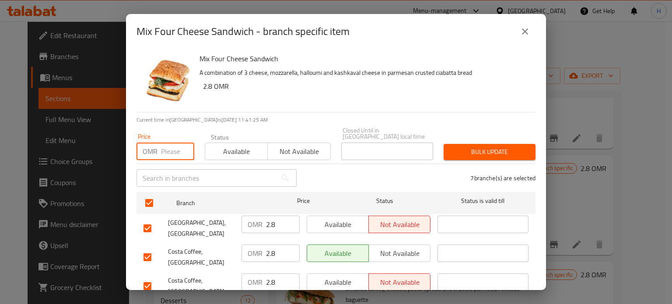
click at [172, 146] on input "number" at bounding box center [177, 152] width 33 height 18
type input "2.95"
click at [478, 147] on span "Bulk update" at bounding box center [490, 152] width 78 height 11
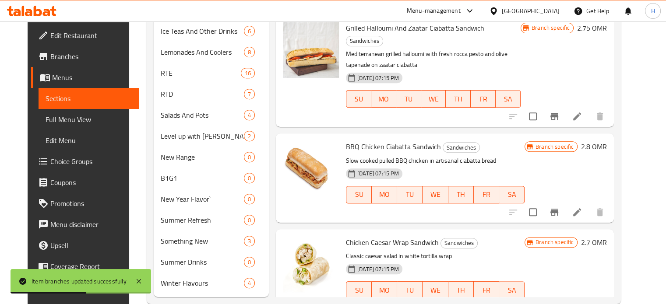
scroll to position [357, 0]
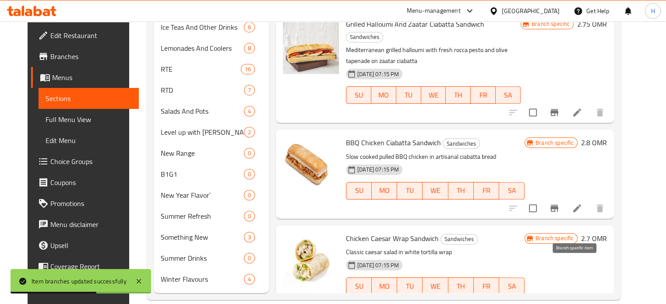
click at [559, 298] on icon "Branch-specific-item" at bounding box center [554, 303] width 11 height 11
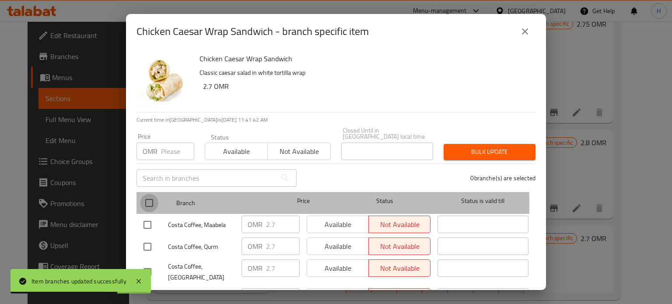
click at [150, 197] on input "checkbox" at bounding box center [149, 203] width 18 height 18
checkbox input "true"
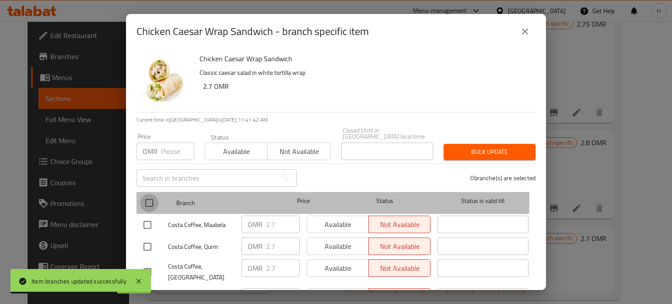
checkbox input "true"
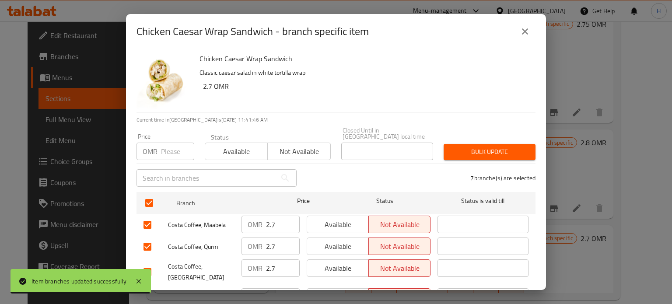
click at [171, 143] on input "number" at bounding box center [177, 152] width 33 height 18
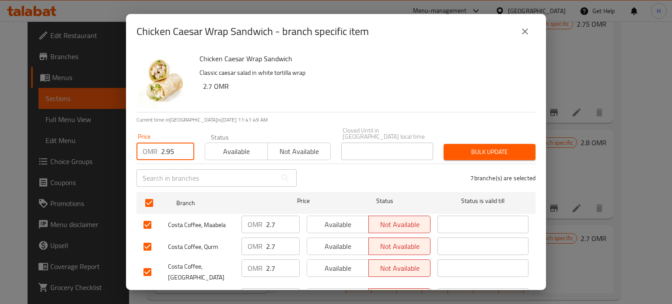
type input "2.95"
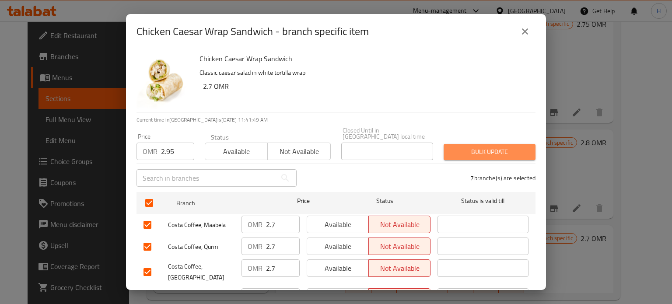
click at [490, 147] on span "Bulk update" at bounding box center [490, 152] width 78 height 11
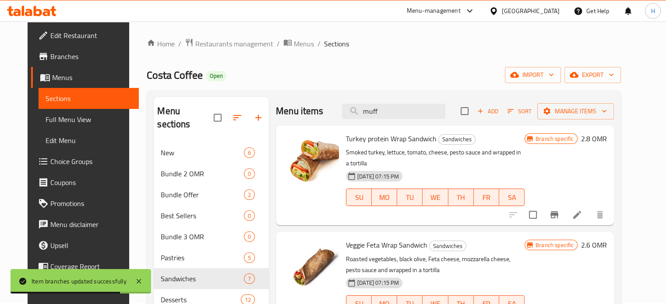
scroll to position [11, 0]
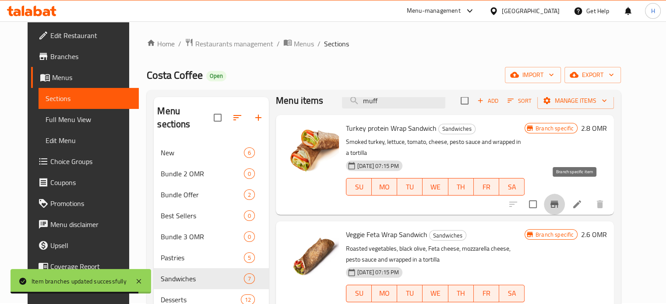
click at [558, 201] on icon "Branch-specific-item" at bounding box center [554, 204] width 8 height 7
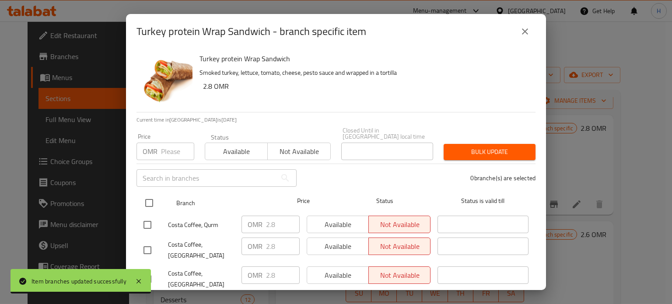
click at [152, 195] on input "checkbox" at bounding box center [149, 203] width 18 height 18
checkbox input "true"
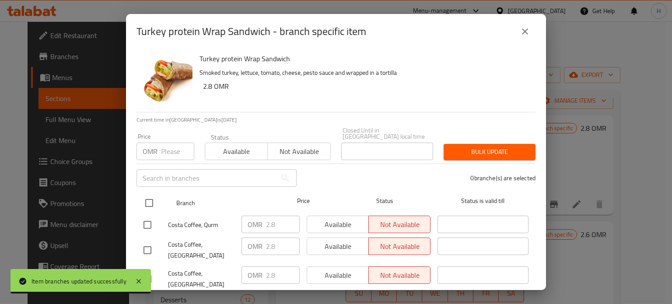
checkbox input "true"
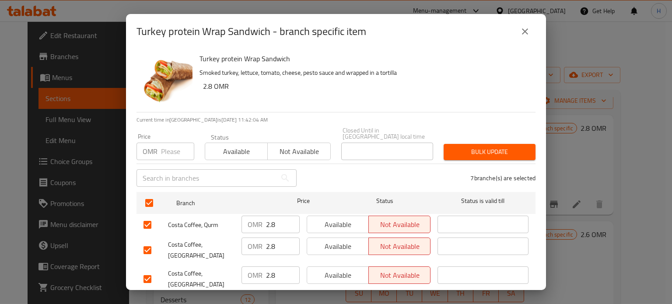
click at [168, 146] on input "number" at bounding box center [177, 152] width 33 height 18
type input "2.95"
click at [487, 147] on span "Bulk update" at bounding box center [490, 152] width 78 height 11
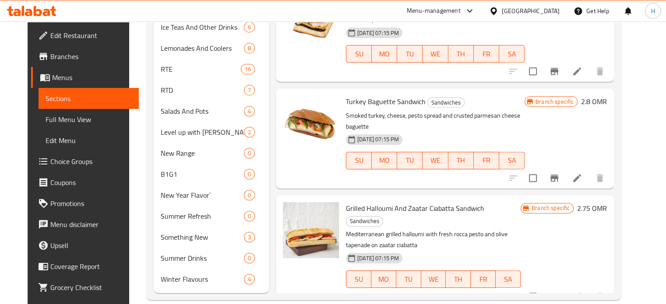
scroll to position [0, 0]
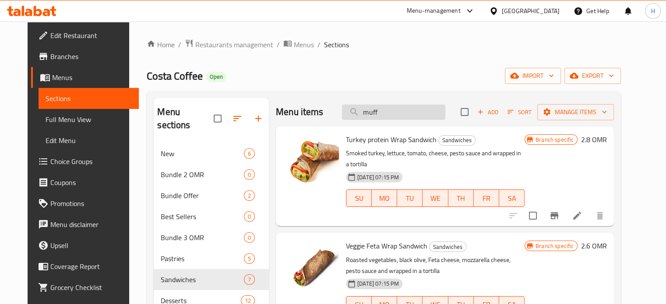
click at [395, 111] on input "muff" at bounding box center [393, 112] width 103 height 15
paste input "Ciabatta"
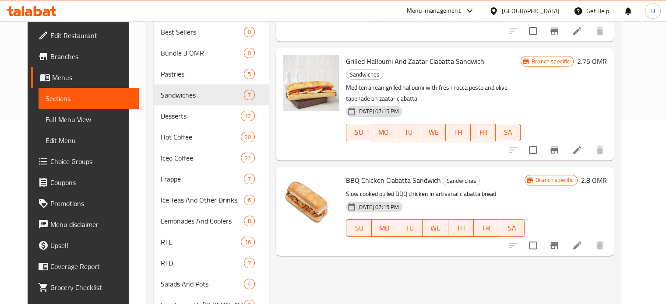
scroll to position [173, 0]
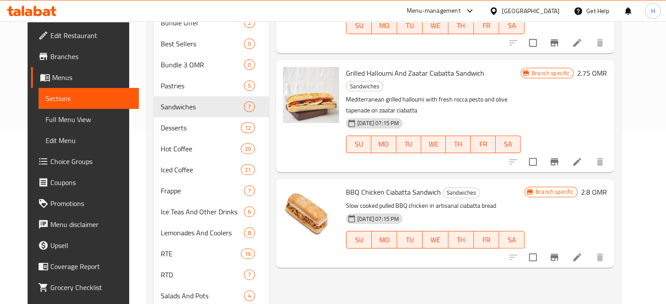
type input "Ciabatta"
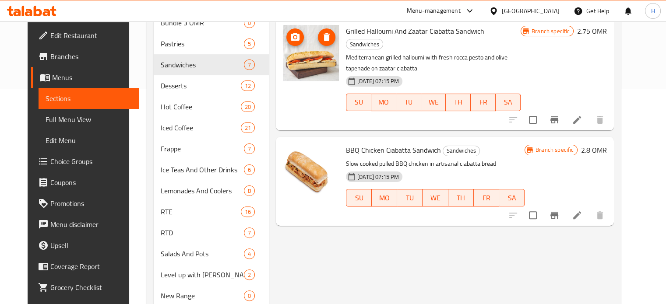
scroll to position [222, 0]
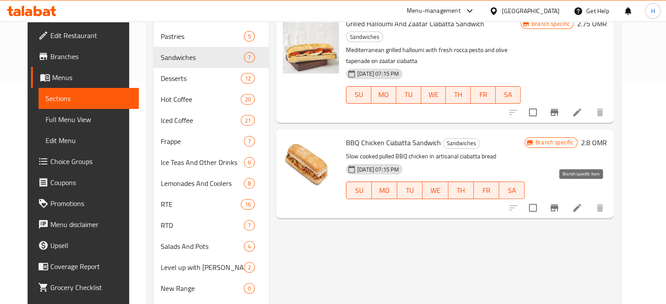
click at [559, 203] on icon "Branch-specific-item" at bounding box center [554, 208] width 11 height 11
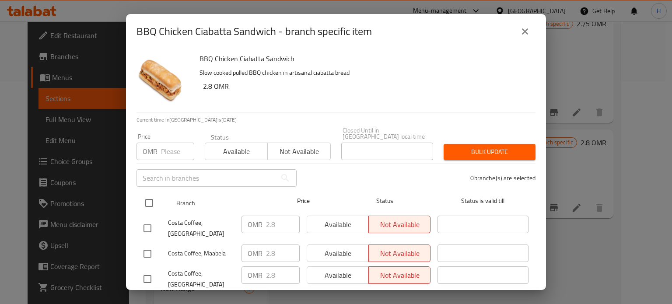
click at [150, 198] on input "checkbox" at bounding box center [149, 203] width 18 height 18
checkbox input "true"
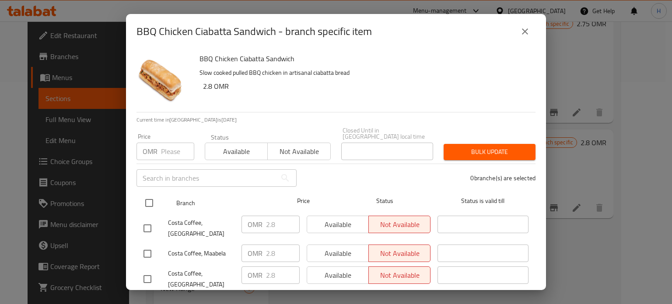
checkbox input "true"
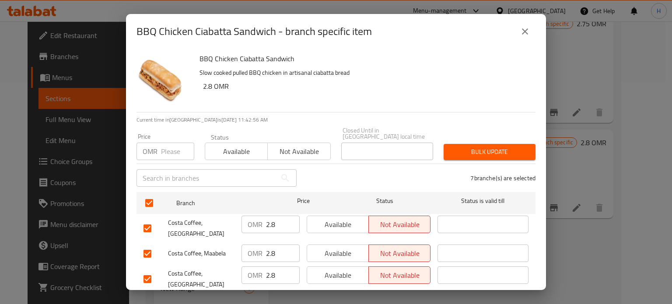
click at [164, 145] on input "number" at bounding box center [177, 152] width 33 height 18
type input "2.95"
click at [483, 148] on span "Bulk update" at bounding box center [490, 152] width 78 height 11
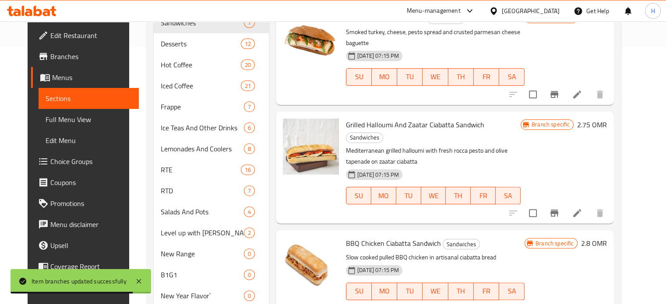
scroll to position [257, 0]
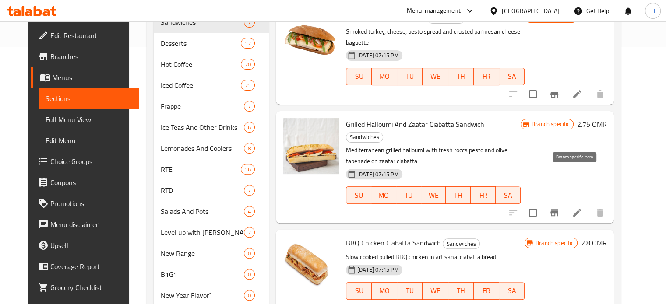
click at [558, 209] on icon "Branch-specific-item" at bounding box center [554, 212] width 8 height 7
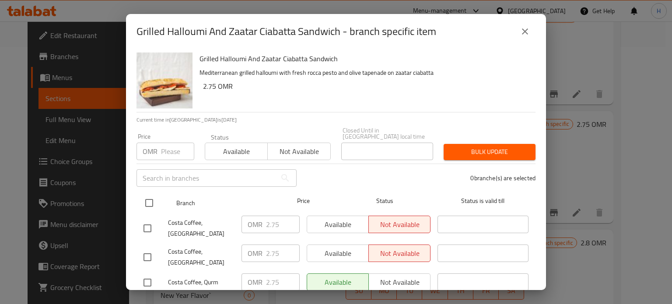
click at [149, 203] on input "checkbox" at bounding box center [149, 203] width 18 height 18
checkbox input "true"
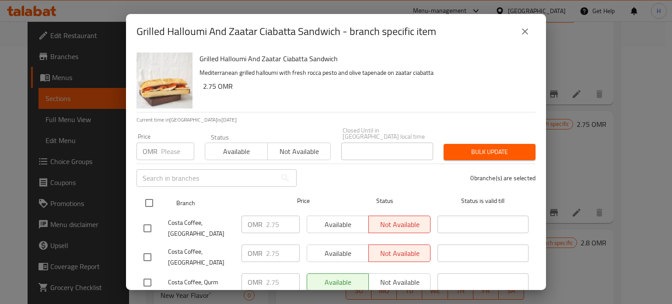
checkbox input "true"
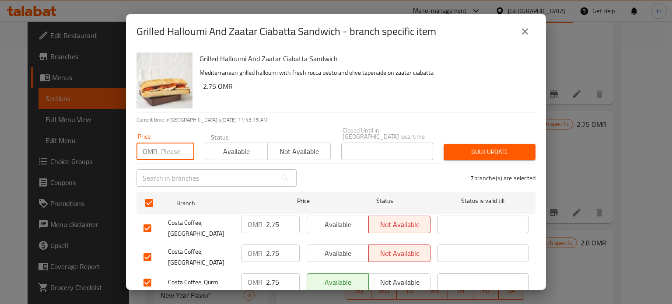
click at [168, 146] on input "number" at bounding box center [177, 152] width 33 height 18
type input "2.95"
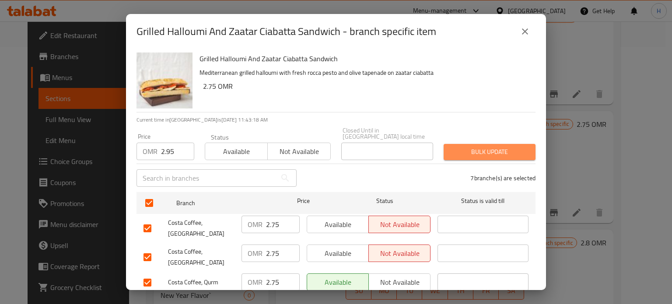
click at [489, 147] on span "Bulk update" at bounding box center [490, 152] width 78 height 11
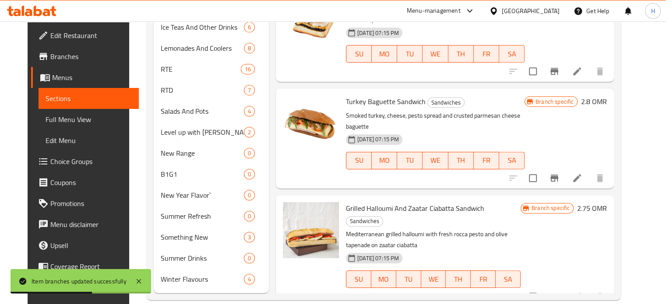
scroll to position [0, 0]
click at [558, 175] on icon "Branch-specific-item" at bounding box center [554, 178] width 8 height 7
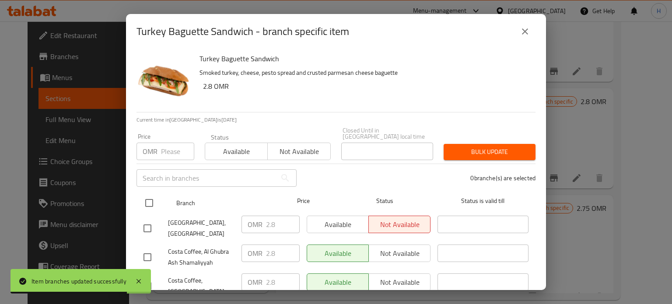
click at [153, 194] on input "checkbox" at bounding box center [149, 203] width 18 height 18
checkbox input "true"
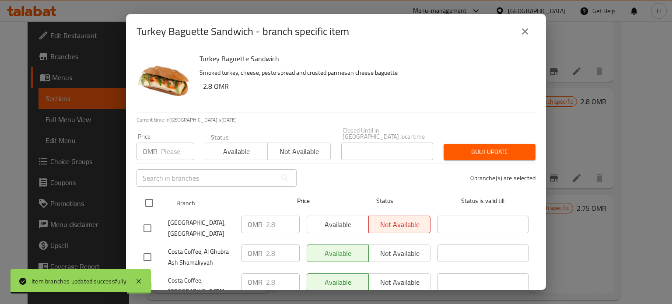
checkbox input "true"
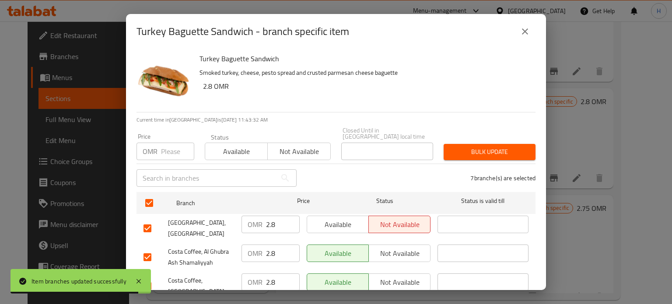
click at [170, 147] on input "number" at bounding box center [177, 152] width 33 height 18
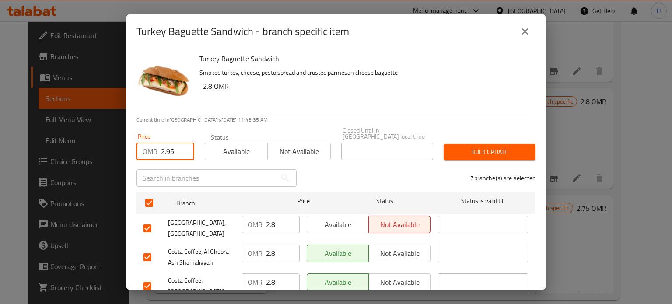
type input "2.95"
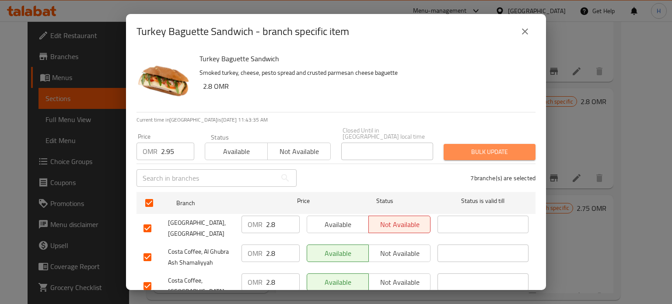
click at [505, 150] on span "Bulk update" at bounding box center [490, 152] width 78 height 11
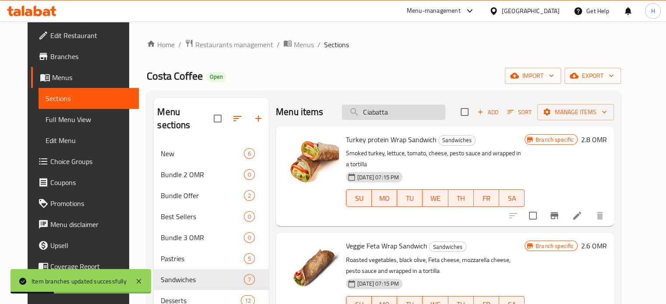
click at [403, 117] on input "Ciabatta" at bounding box center [393, 112] width 103 height 15
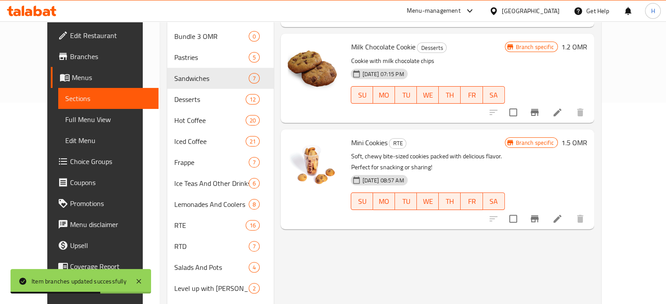
scroll to position [206, 0]
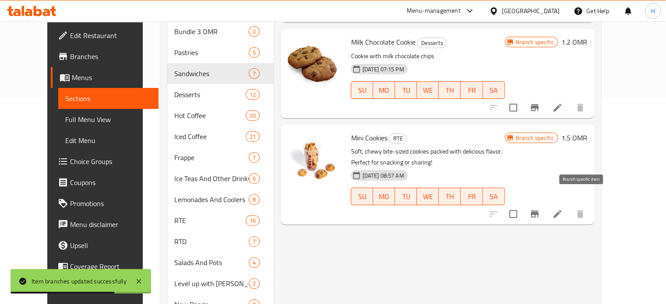
type input "cook"
click at [539, 209] on icon "Branch-specific-item" at bounding box center [534, 214] width 11 height 11
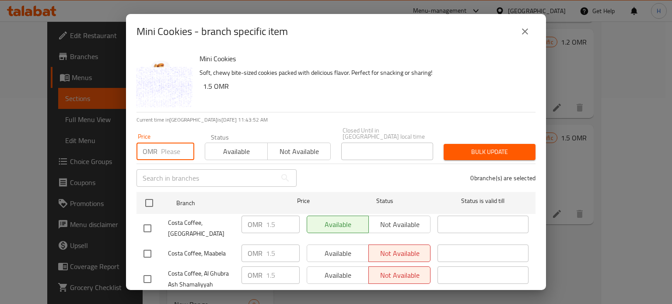
click at [166, 143] on input "number" at bounding box center [177, 152] width 33 height 18
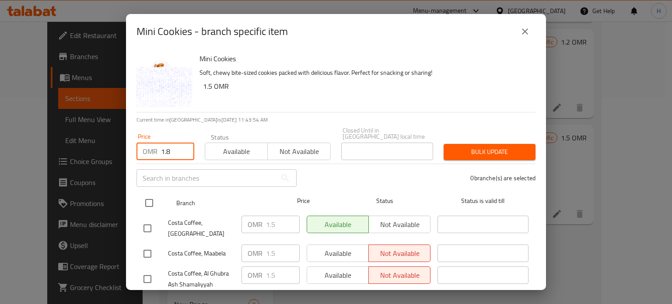
type input "1.8"
click at [148, 196] on input "checkbox" at bounding box center [149, 203] width 18 height 18
checkbox input "true"
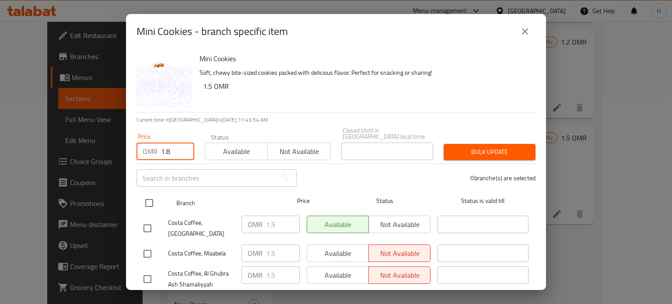
checkbox input "true"
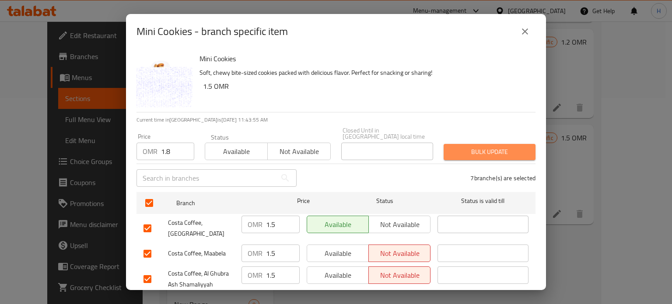
click at [502, 147] on span "Bulk update" at bounding box center [490, 152] width 78 height 11
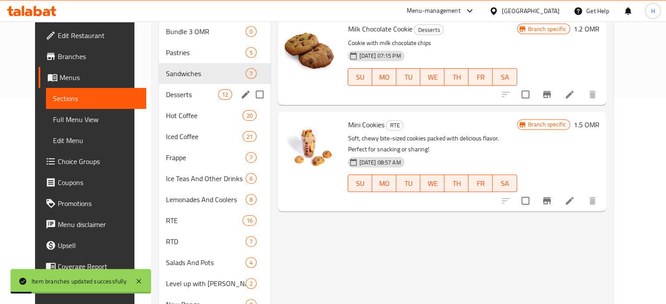
scroll to position [0, 0]
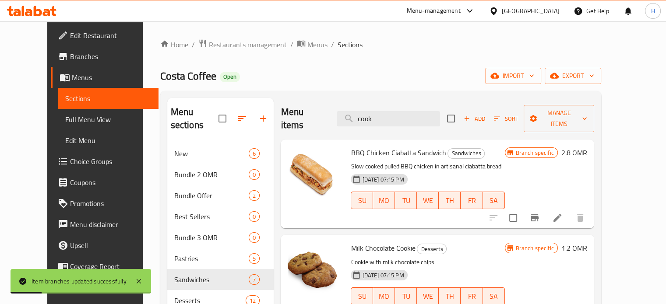
click at [401, 120] on div "Menu items cook Add Sort Manage items" at bounding box center [436, 119] width 313 height 42
click at [399, 111] on input "cook" at bounding box center [387, 118] width 103 height 15
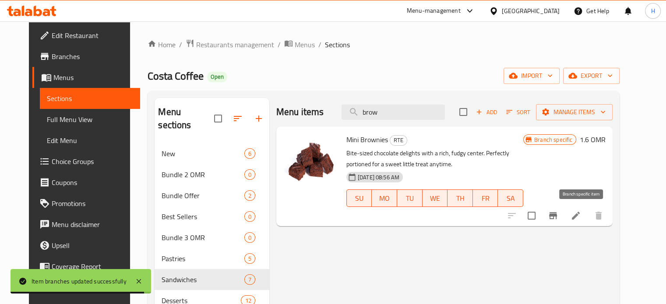
type input "brow"
click at [558, 217] on icon "Branch-specific-item" at bounding box center [552, 215] width 11 height 11
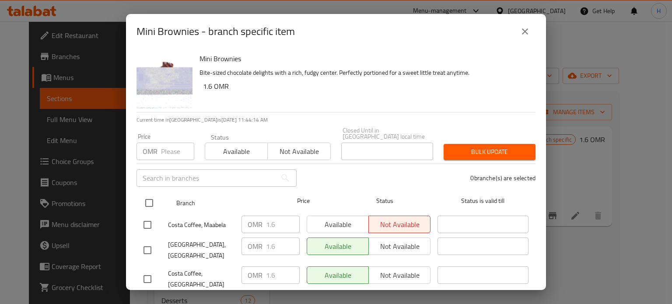
click at [144, 201] on input "checkbox" at bounding box center [149, 203] width 18 height 18
checkbox input "true"
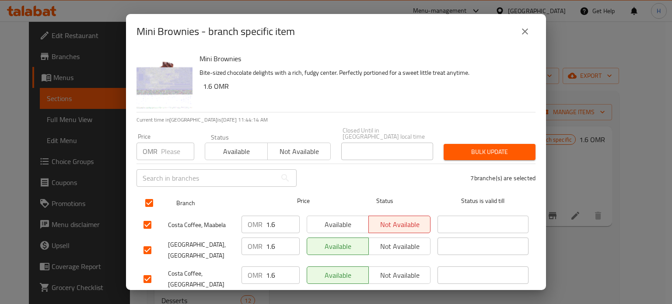
checkbox input "true"
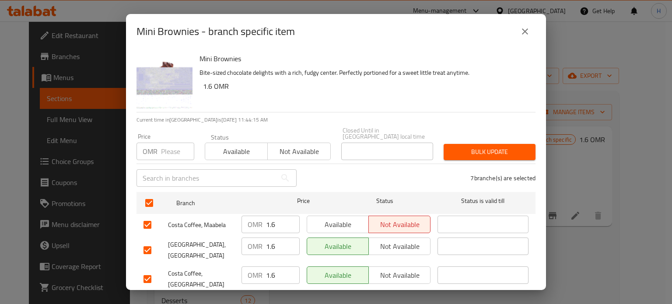
click at [163, 146] on input "number" at bounding box center [177, 152] width 33 height 18
type input "1.9"
click at [503, 147] on span "Bulk update" at bounding box center [490, 152] width 78 height 11
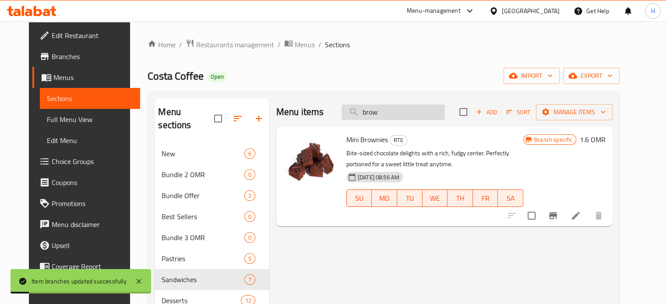
click at [422, 113] on input "brow" at bounding box center [392, 112] width 103 height 15
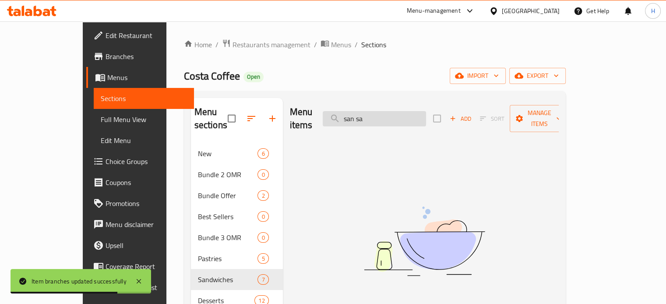
click at [398, 111] on input "san sa" at bounding box center [373, 118] width 103 height 15
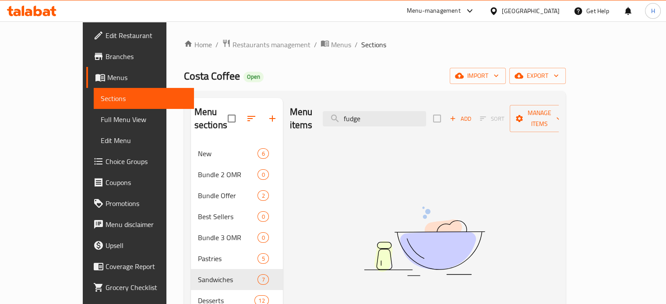
click at [256, 72] on div "Costa Coffee Open import export" at bounding box center [375, 76] width 382 height 16
click at [388, 112] on input "fudge" at bounding box center [373, 118] width 103 height 15
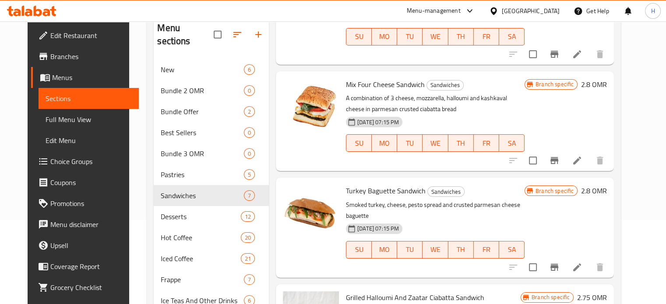
scroll to position [93, 0]
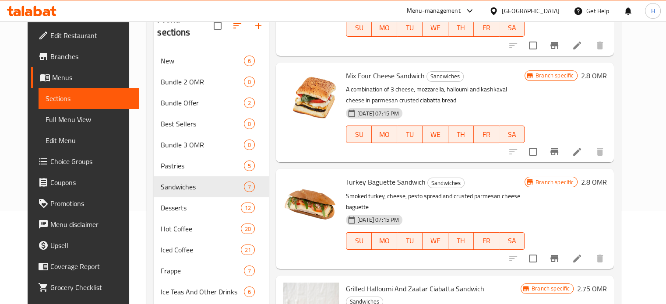
click at [129, 82] on div "Home / Restaurants management / Menus / Sections Costa Coffee Open import expor…" at bounding box center [383, 256] width 509 height 654
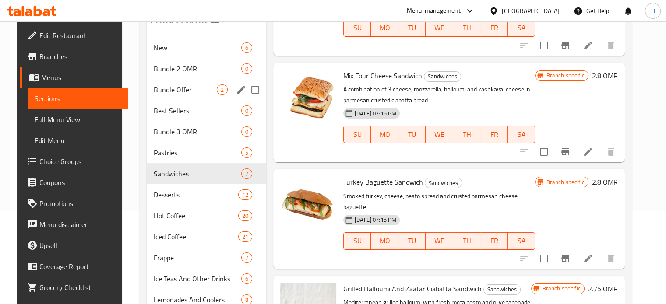
scroll to position [0, 0]
